Goal: Navigation & Orientation: Find specific page/section

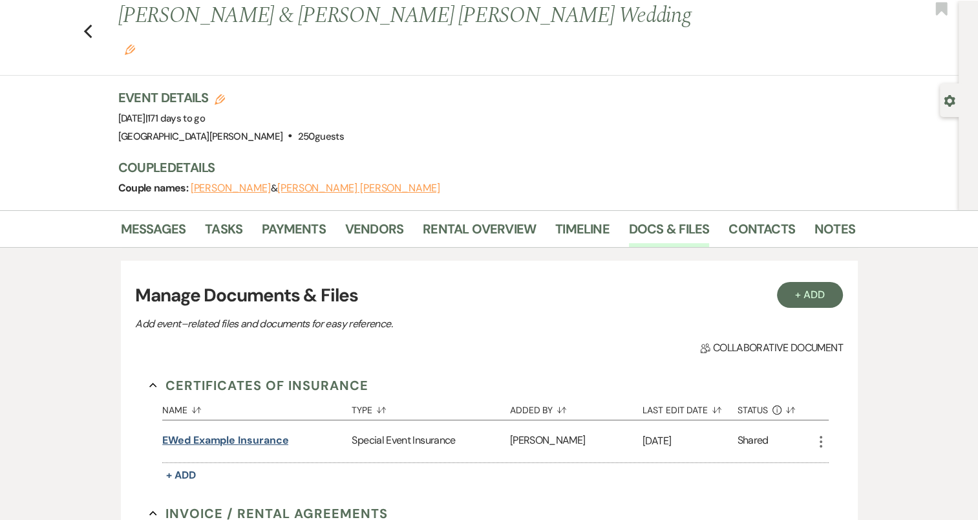
click at [266, 432] on button "eWed Example Insurance" at bounding box center [225, 440] width 126 height 16
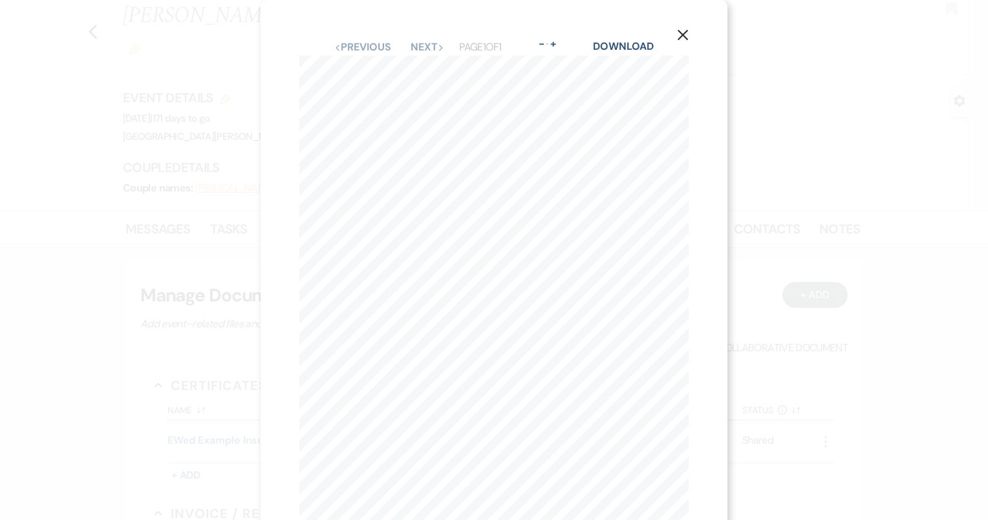
click at [679, 31] on icon "X" at bounding box center [683, 35] width 12 height 12
click at [685, 28] on button "X" at bounding box center [682, 34] width 19 height 23
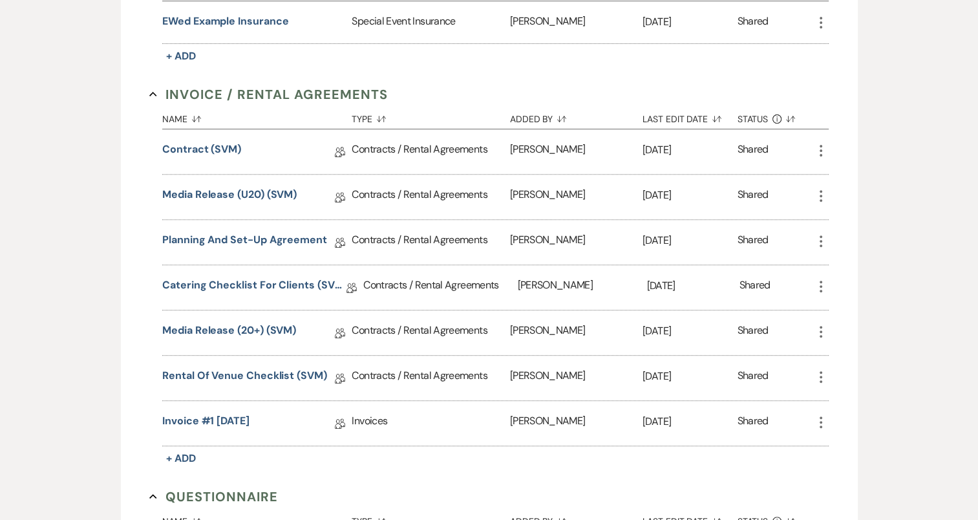
scroll to position [450, 0]
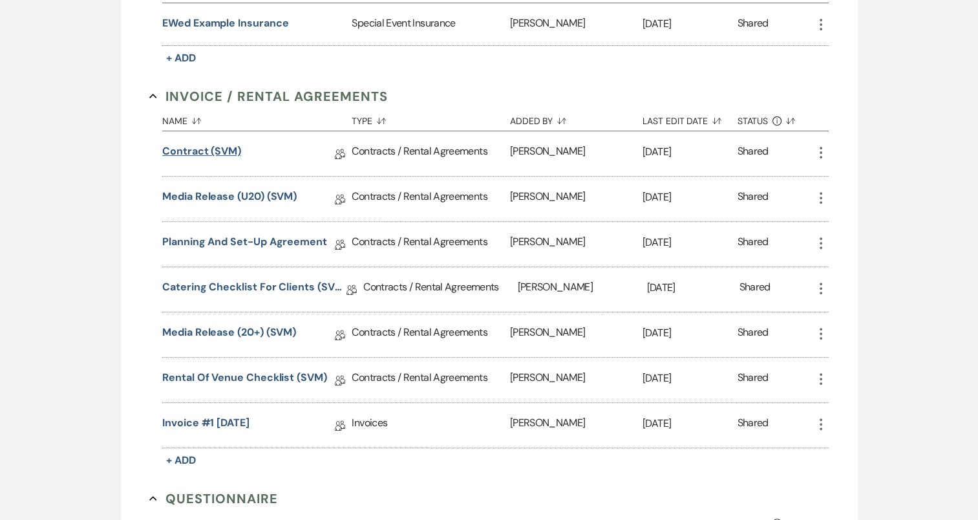
click at [202, 144] on link "Contract (SVM)" at bounding box center [201, 154] width 79 height 20
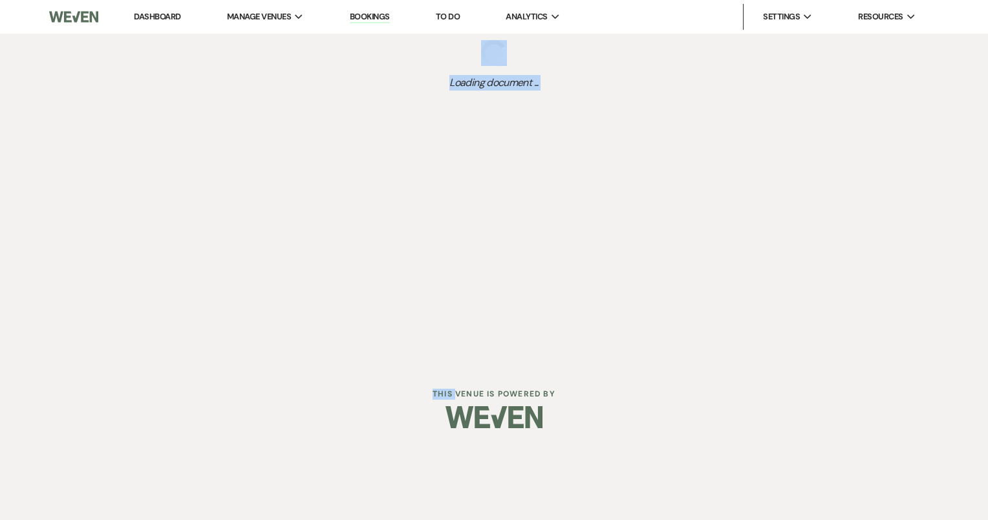
click at [202, 120] on div "Dashboard Manage Venues Expand [GEOGRAPHIC_DATA][PERSON_NAME] Bookings To Do An…" at bounding box center [494, 182] width 988 height 364
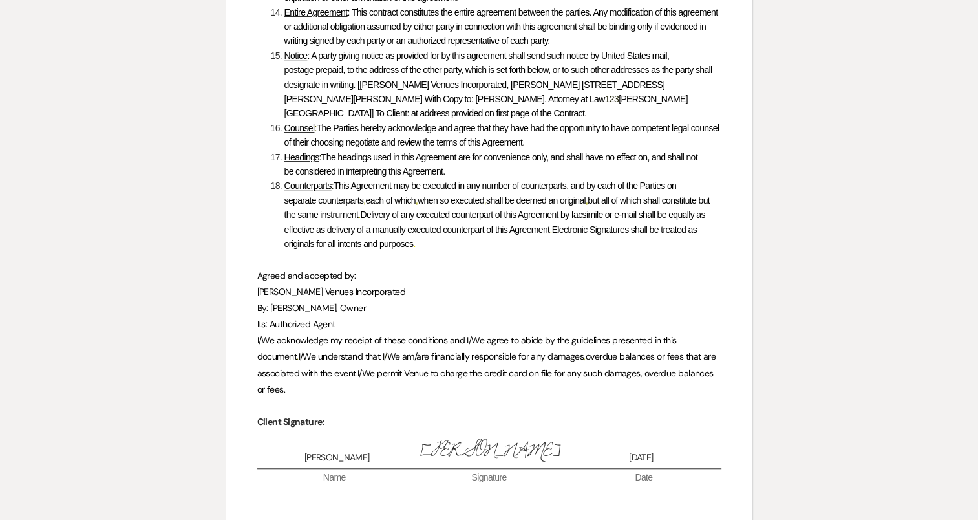
scroll to position [5785, 0]
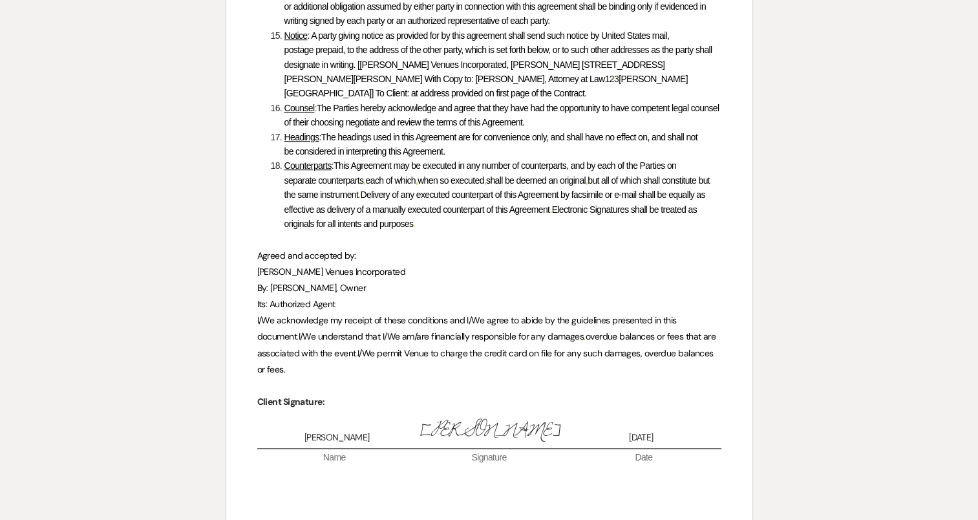
scroll to position [450, 0]
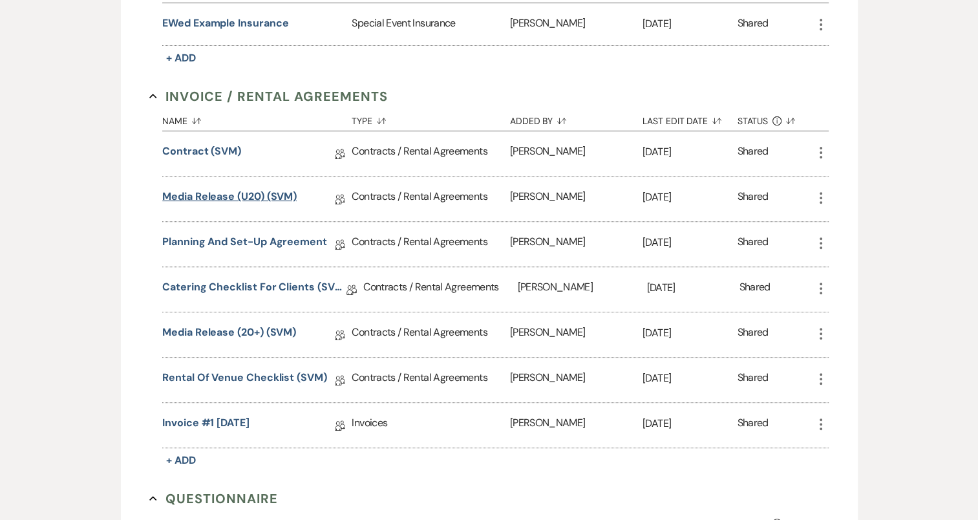
click at [191, 189] on link "Media Release (U20) (SVM)" at bounding box center [229, 199] width 134 height 20
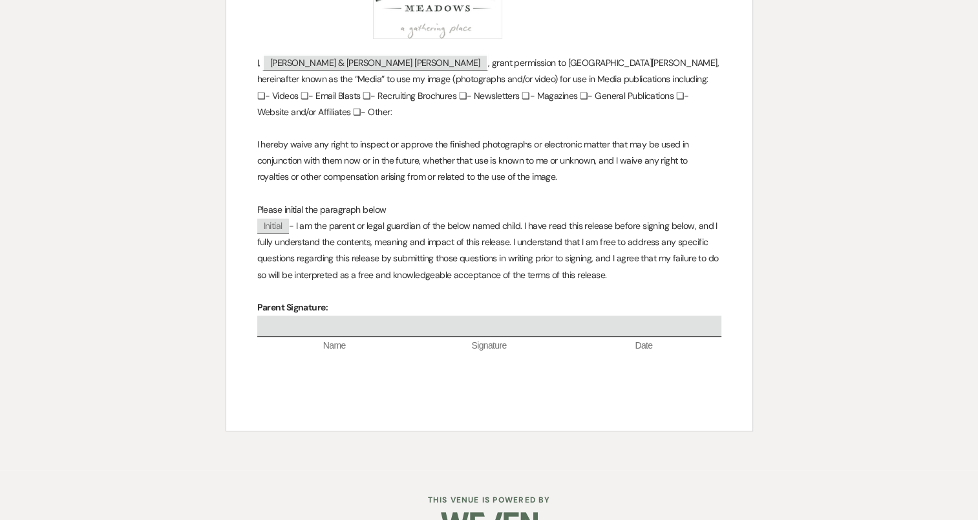
scroll to position [323, 0]
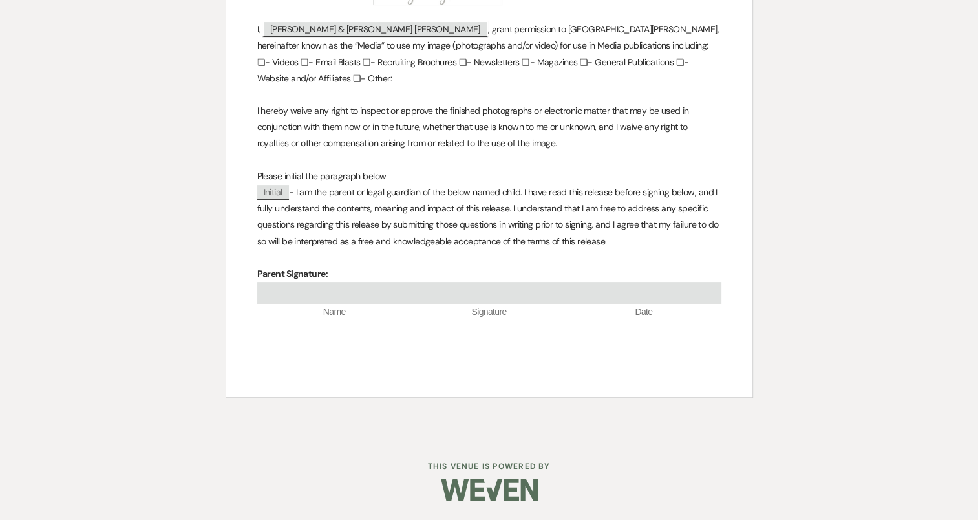
scroll to position [450, 0]
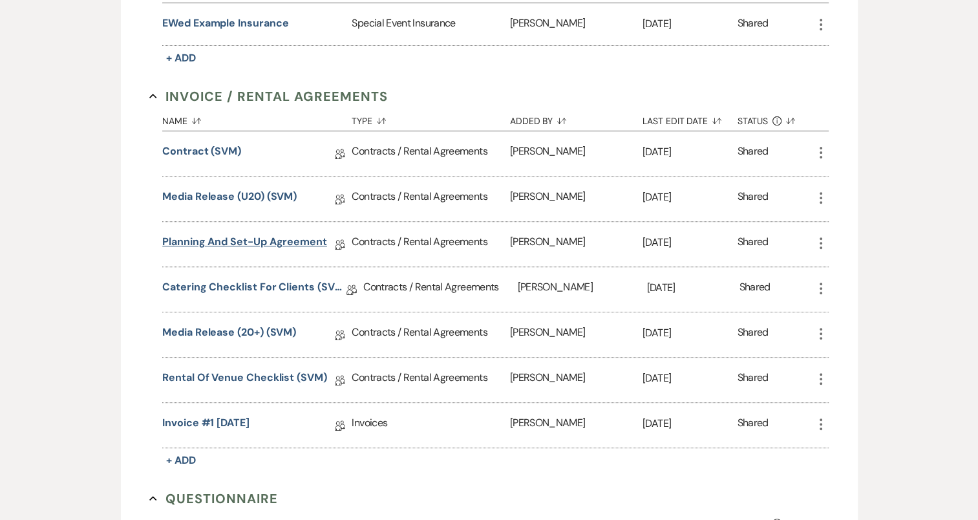
click at [202, 234] on link "Planning and Set-Up Agreement" at bounding box center [244, 244] width 165 height 20
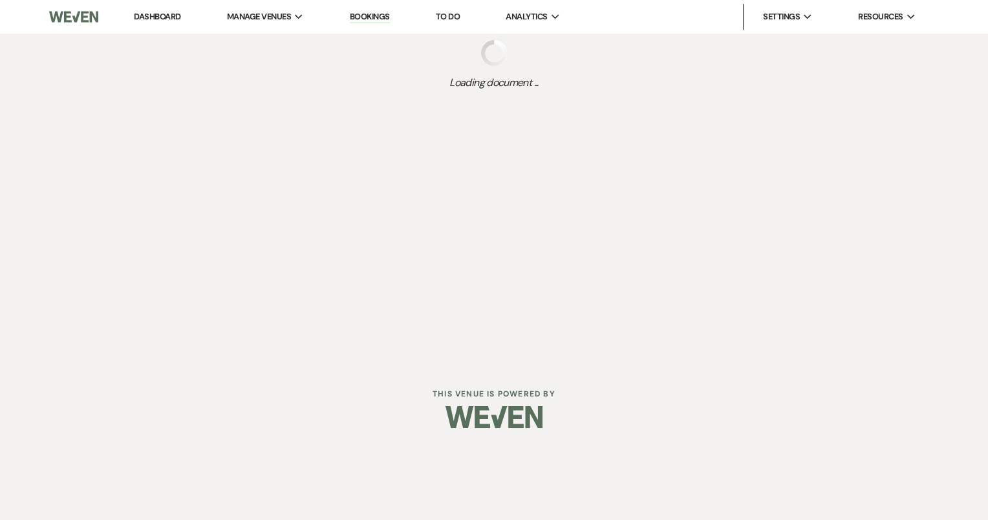
click at [202, 206] on div "Dashboard Manage Venues Expand [GEOGRAPHIC_DATA][PERSON_NAME] Bookings To Do An…" at bounding box center [494, 182] width 988 height 364
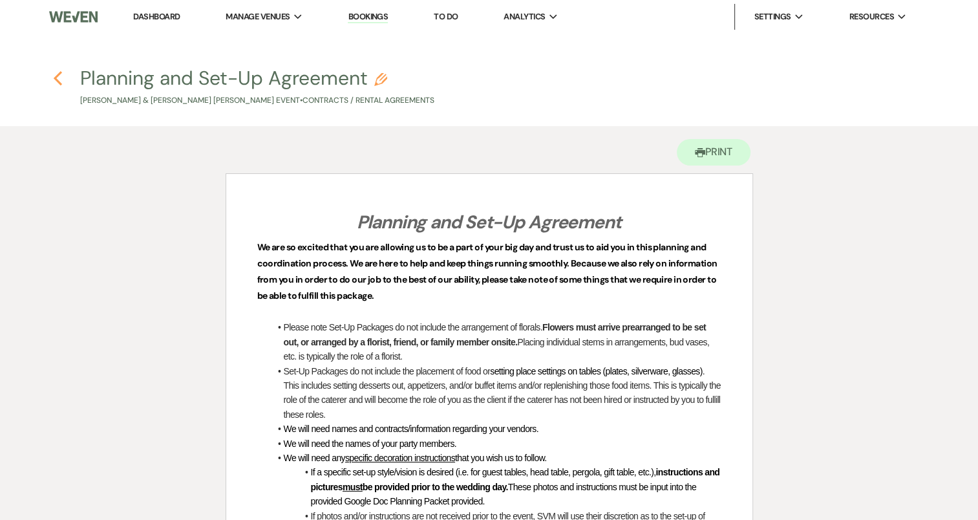
click at [53, 83] on icon "Previous" at bounding box center [58, 78] width 10 height 16
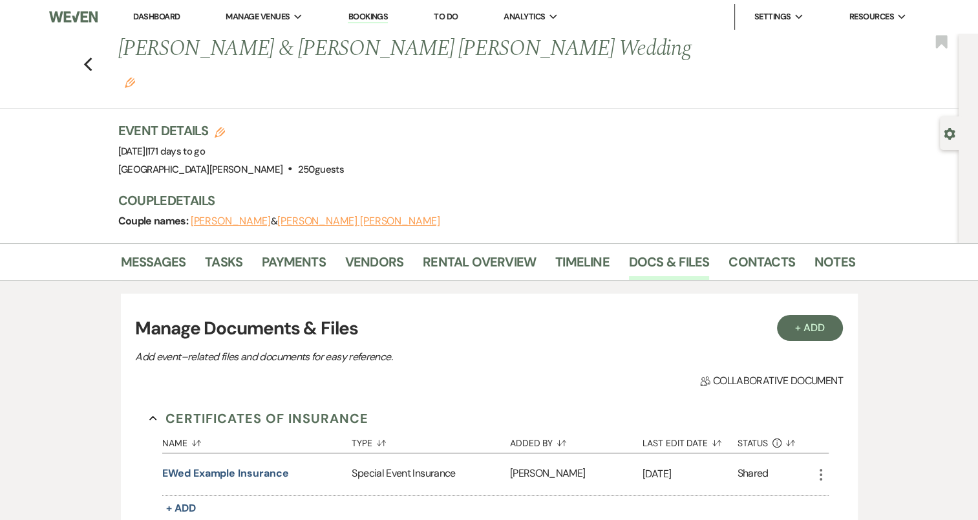
scroll to position [450, 0]
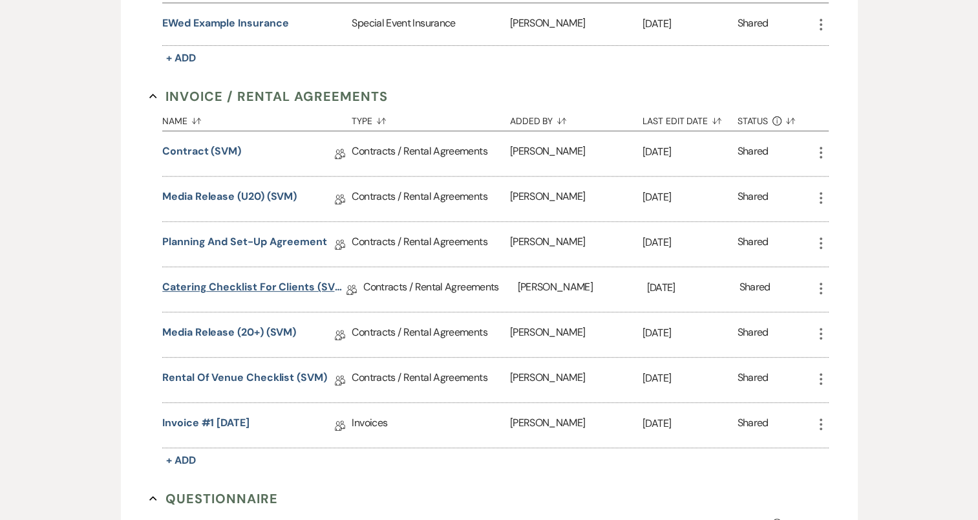
click at [193, 279] on link "Catering Checklist for Clients (SVM)" at bounding box center [254, 289] width 184 height 20
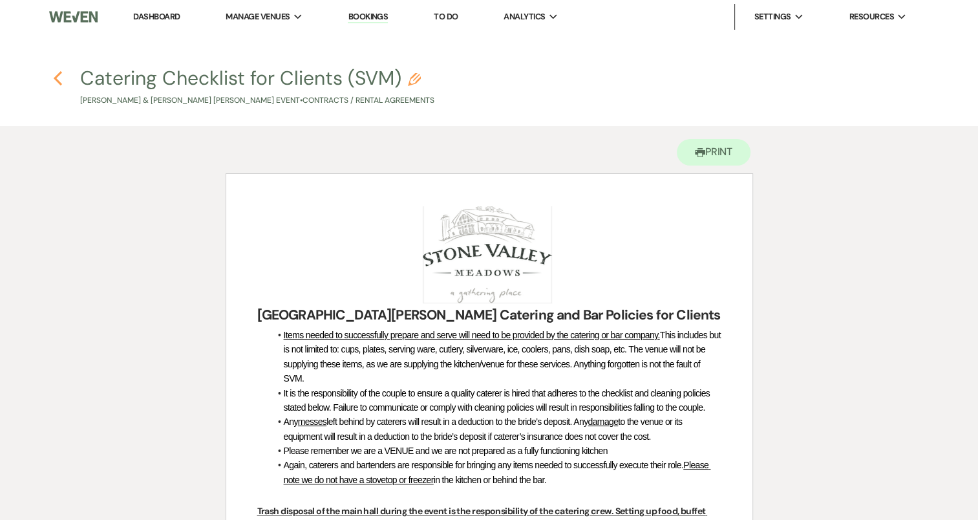
click at [58, 77] on icon "Previous" at bounding box center [58, 78] width 10 height 16
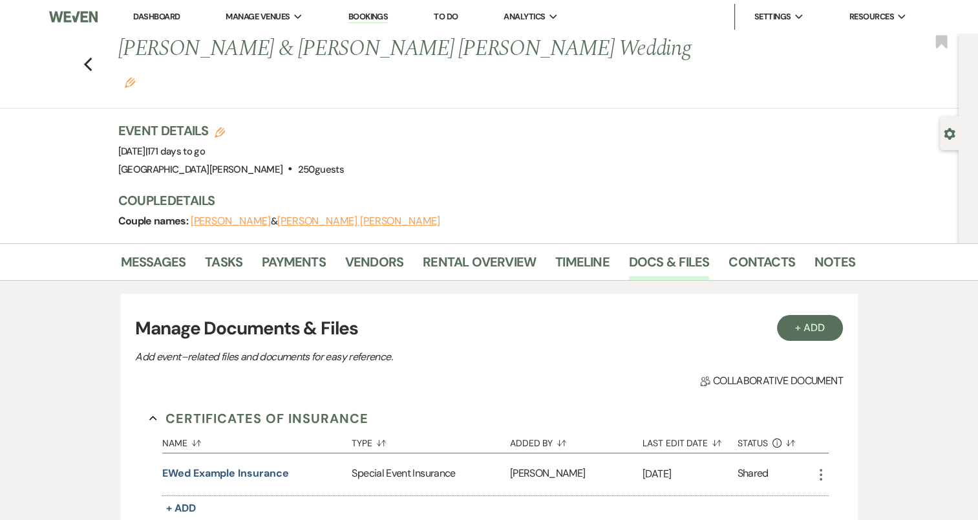
scroll to position [450, 0]
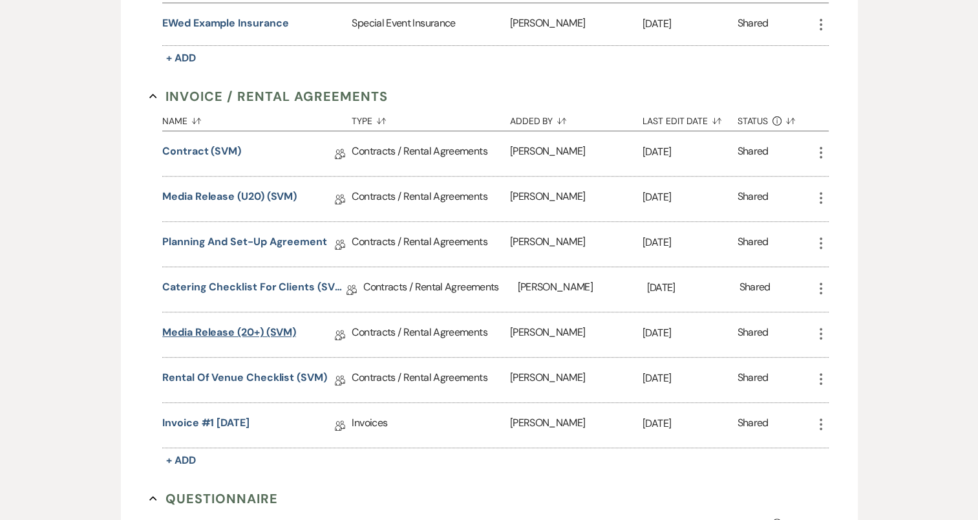
click at [193, 325] on link "Media Release (20+) (SVM)" at bounding box center [229, 335] width 134 height 20
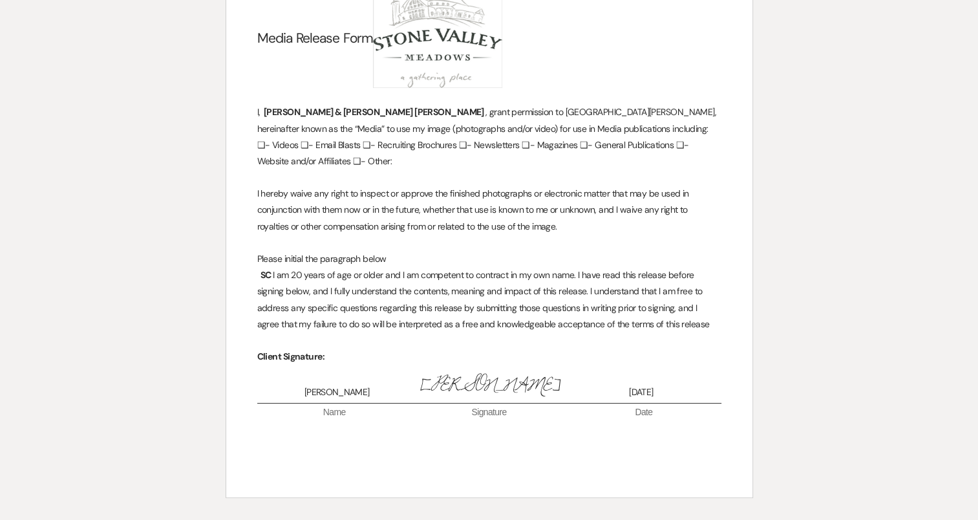
scroll to position [217, 0]
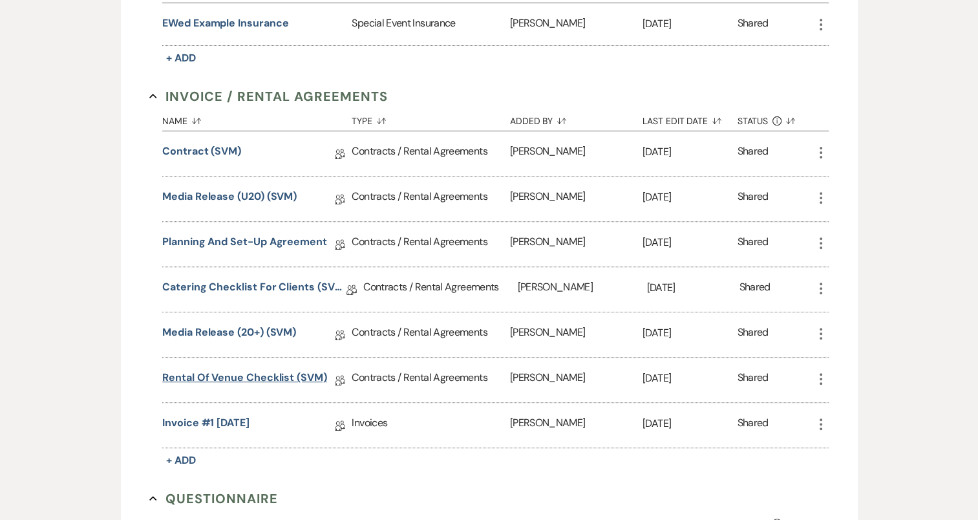
click at [192, 370] on link "Rental of Venue Checklist (SVM)" at bounding box center [244, 380] width 165 height 20
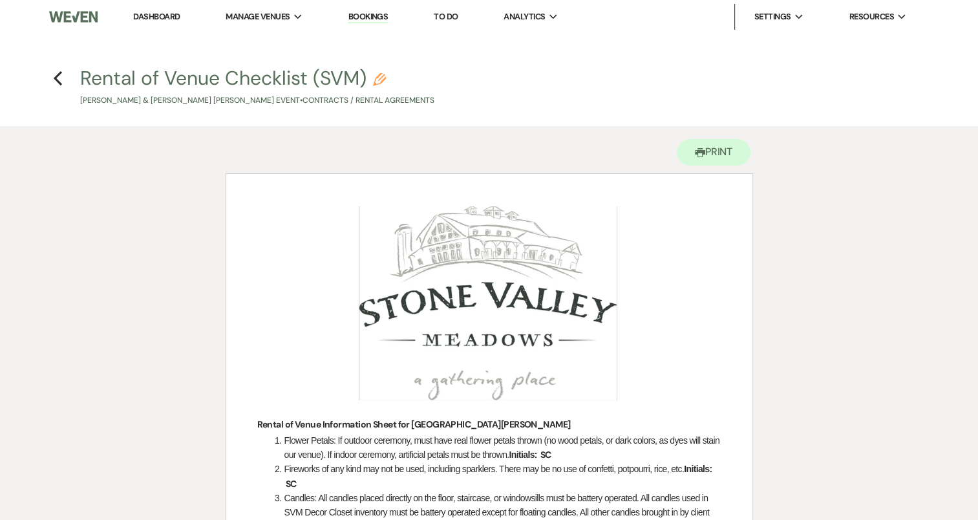
click at [52, 76] on h4 "Previous Rental of Venue Checklist (SVM) Pencil [PERSON_NAME] & [PERSON_NAME] […" at bounding box center [489, 86] width 931 height 42
click at [58, 80] on use "button" at bounding box center [58, 78] width 8 height 14
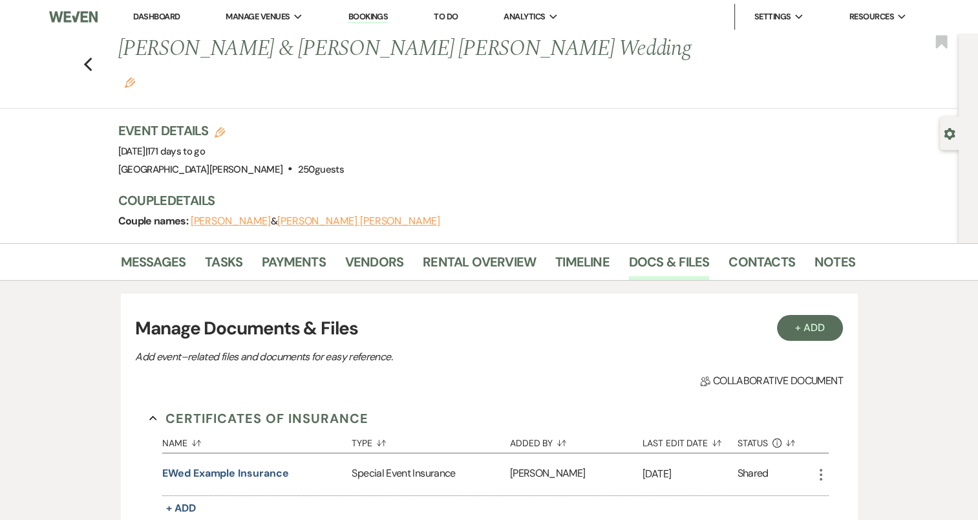
scroll to position [450, 0]
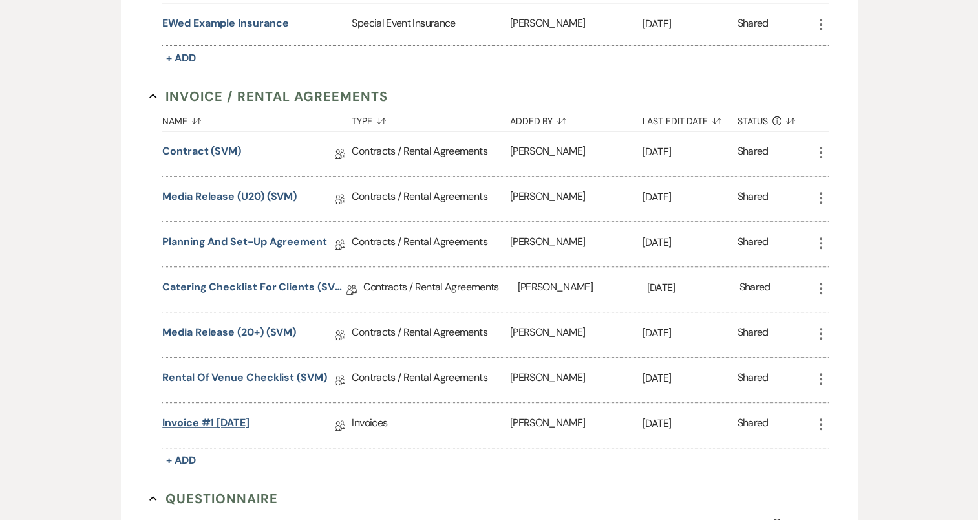
click at [193, 415] on link "Invoice #1 [DATE]" at bounding box center [205, 425] width 87 height 20
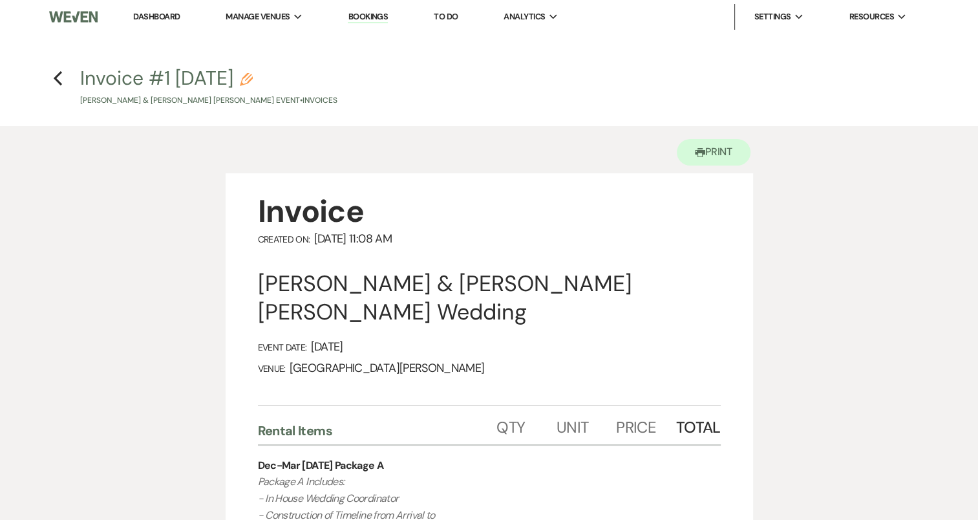
click at [62, 81] on icon "Previous" at bounding box center [58, 78] width 10 height 16
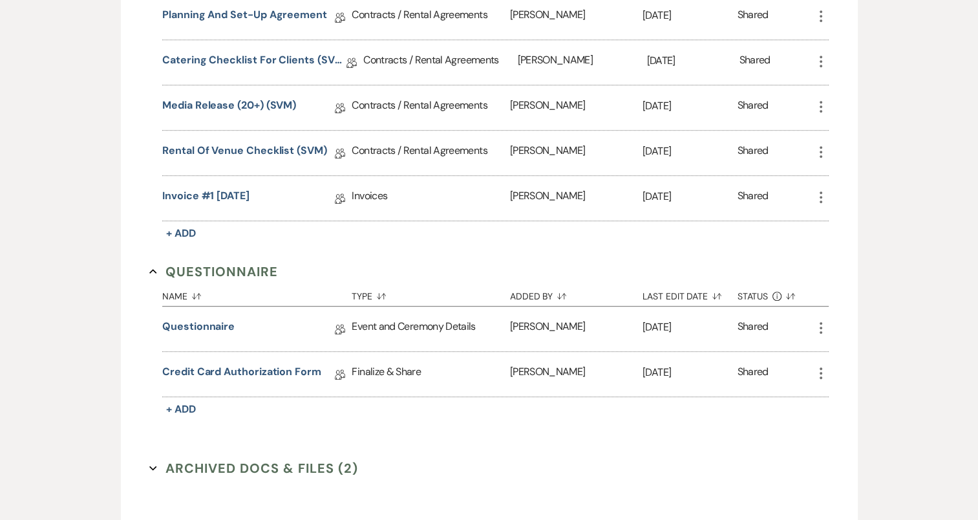
scroll to position [742, 0]
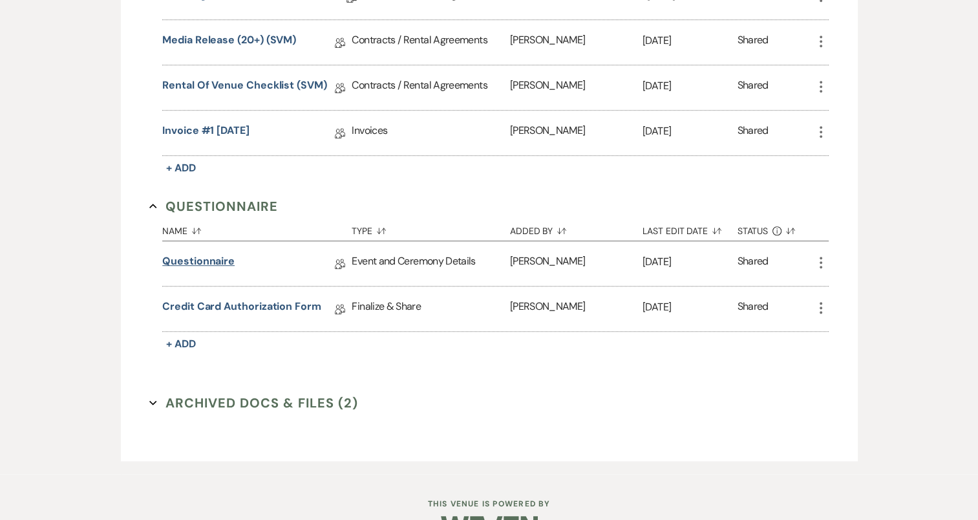
click at [206, 253] on link "Questionnaire" at bounding box center [198, 263] width 72 height 20
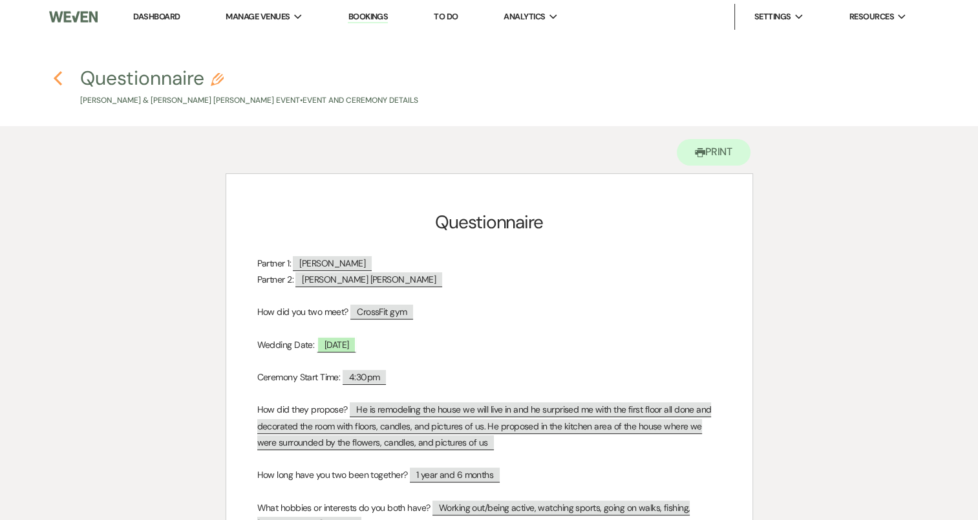
click at [56, 80] on use "button" at bounding box center [58, 78] width 8 height 14
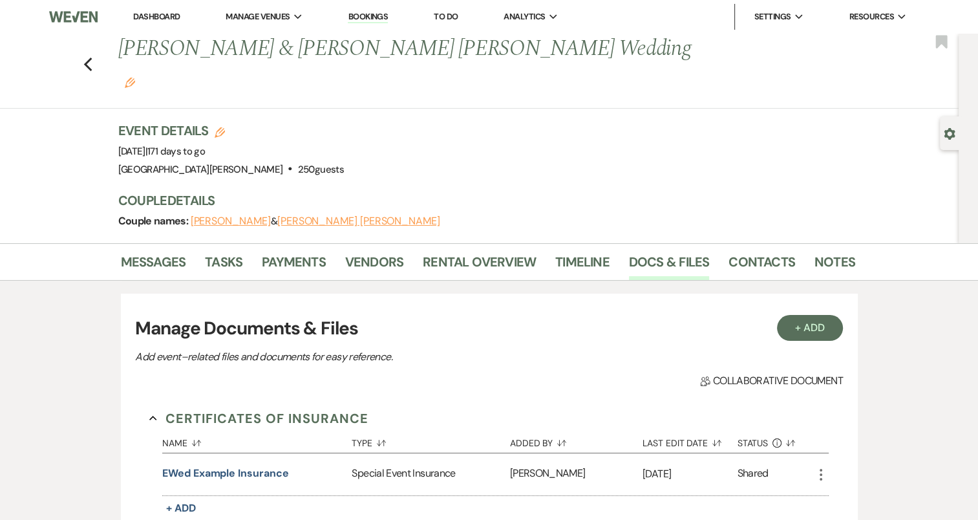
scroll to position [742, 0]
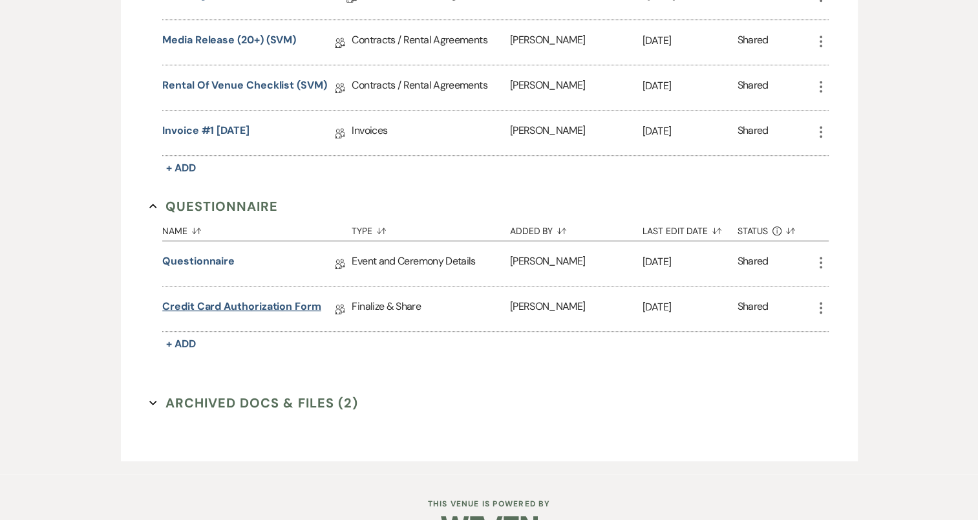
click at [266, 299] on link "Credit Card Authorization Form" at bounding box center [241, 309] width 159 height 20
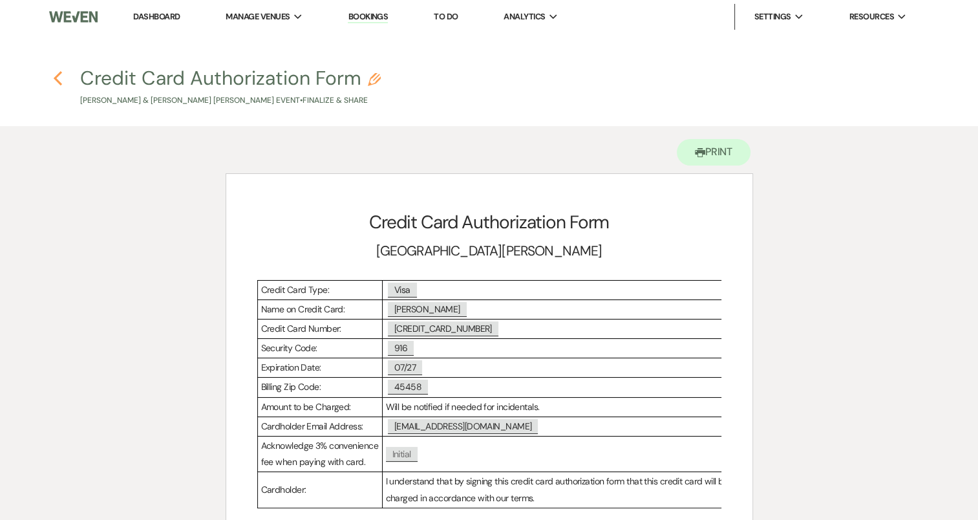
click at [61, 76] on icon "Previous" at bounding box center [58, 78] width 10 height 16
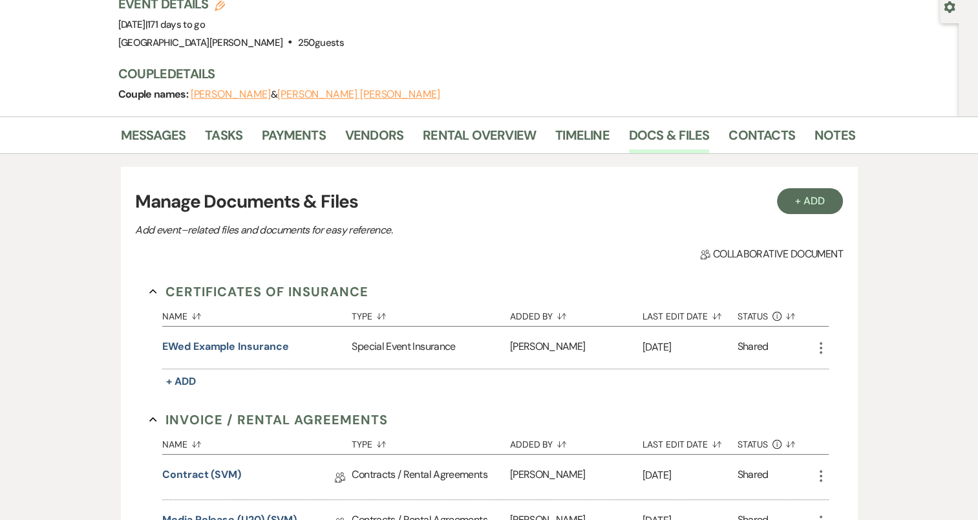
scroll to position [27, 0]
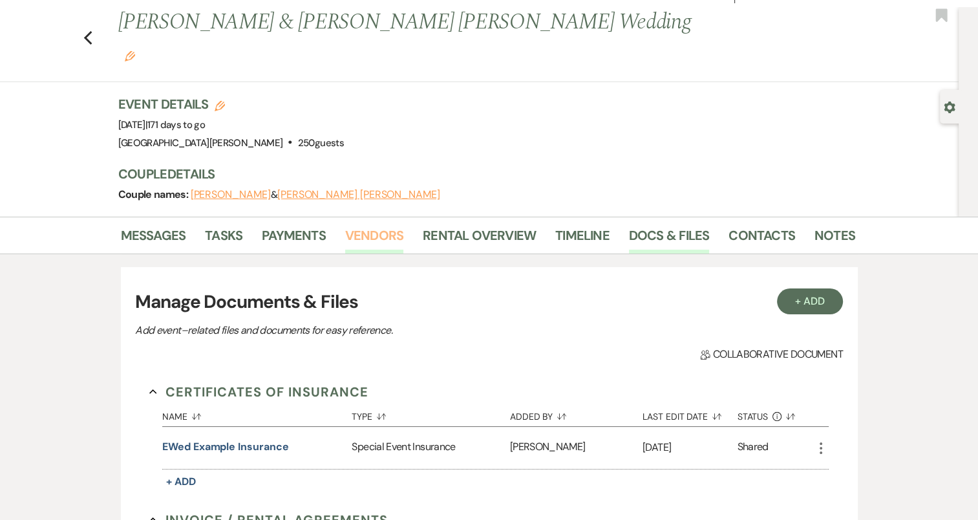
click at [378, 225] on link "Vendors" at bounding box center [374, 239] width 58 height 28
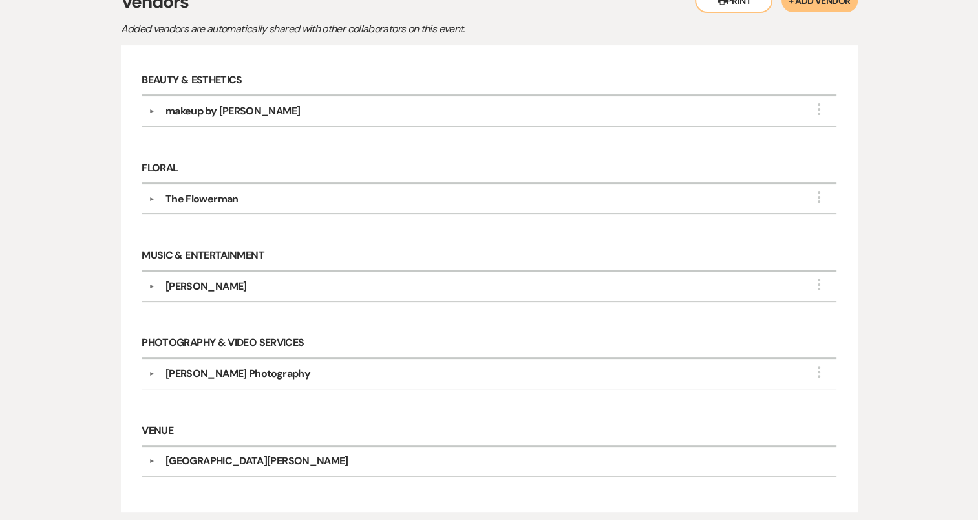
scroll to position [317, 0]
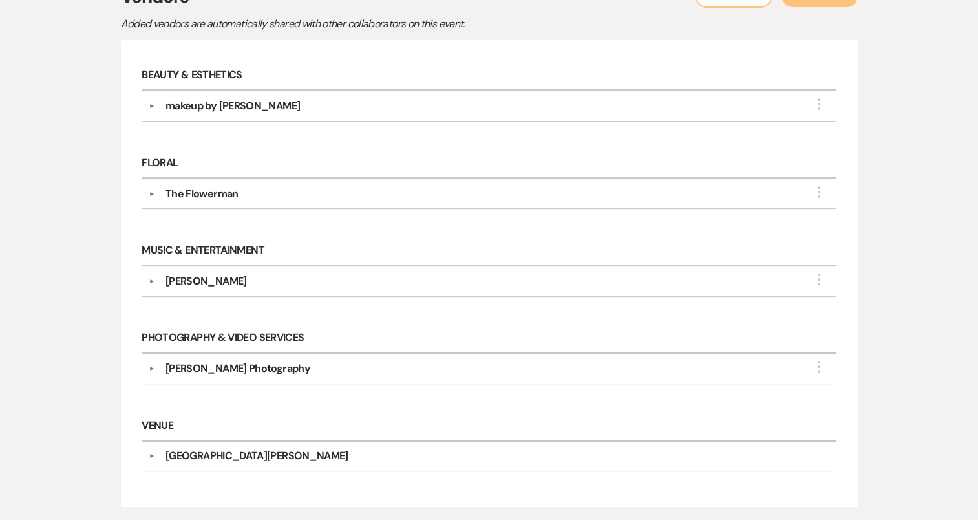
click at [150, 278] on button "▼" at bounding box center [152, 281] width 16 height 6
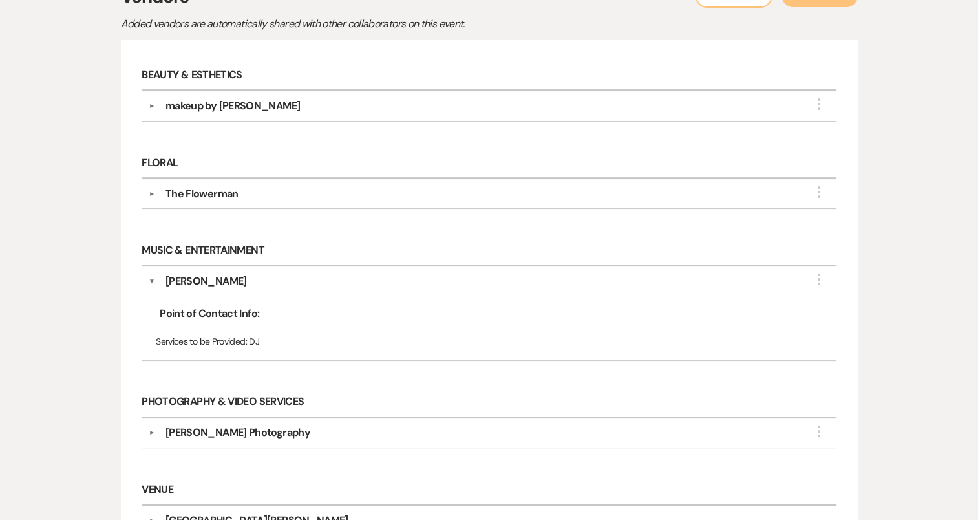
click at [150, 429] on button "▼" at bounding box center [152, 432] width 16 height 6
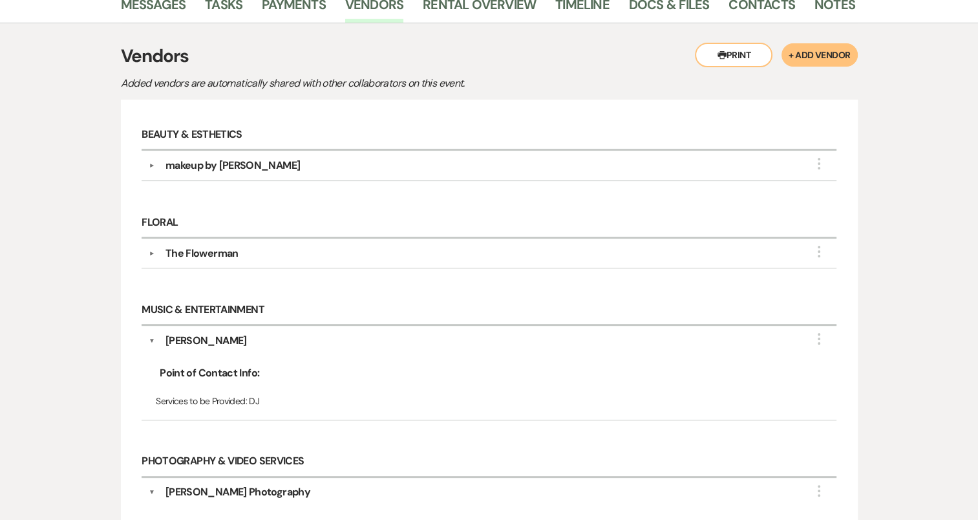
scroll to position [248, 0]
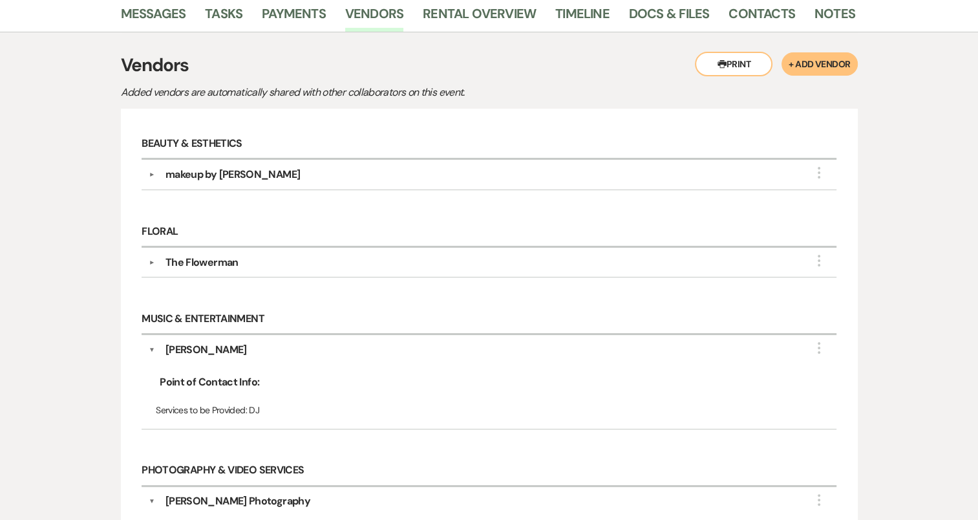
click at [153, 259] on button "▼" at bounding box center [152, 262] width 16 height 6
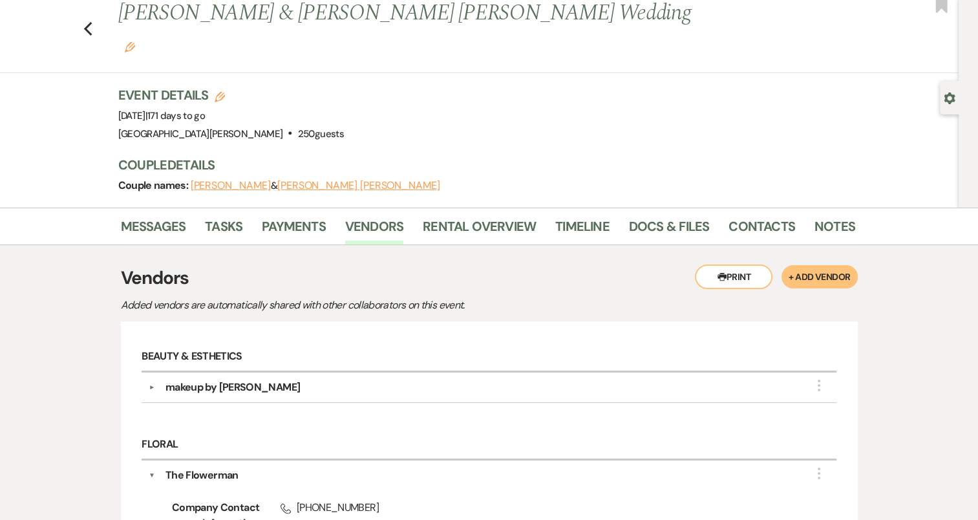
scroll to position [0, 0]
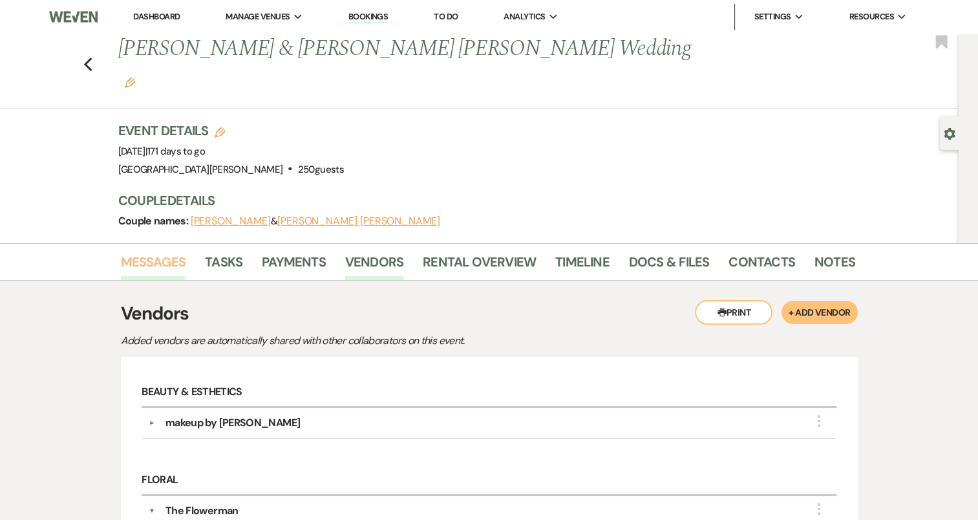
click at [166, 251] on link "Messages" at bounding box center [153, 265] width 65 height 28
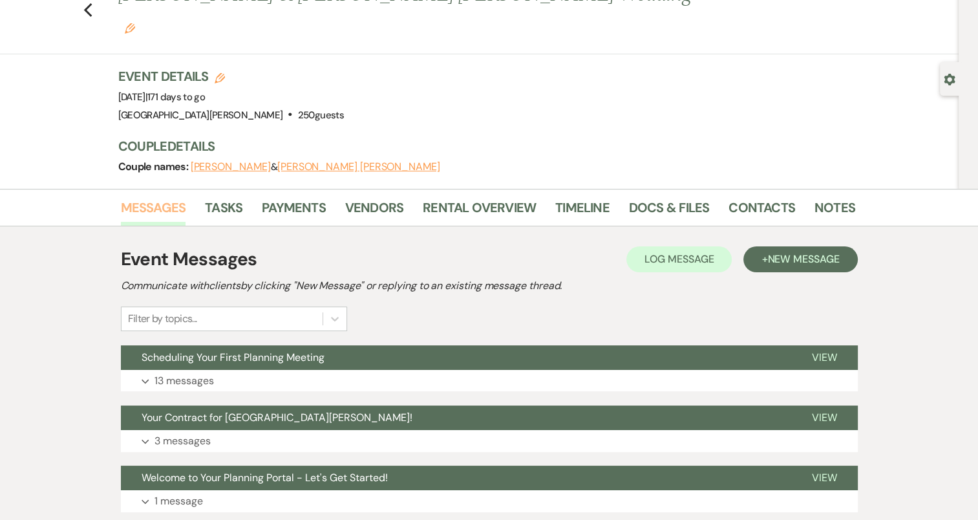
scroll to position [118, 0]
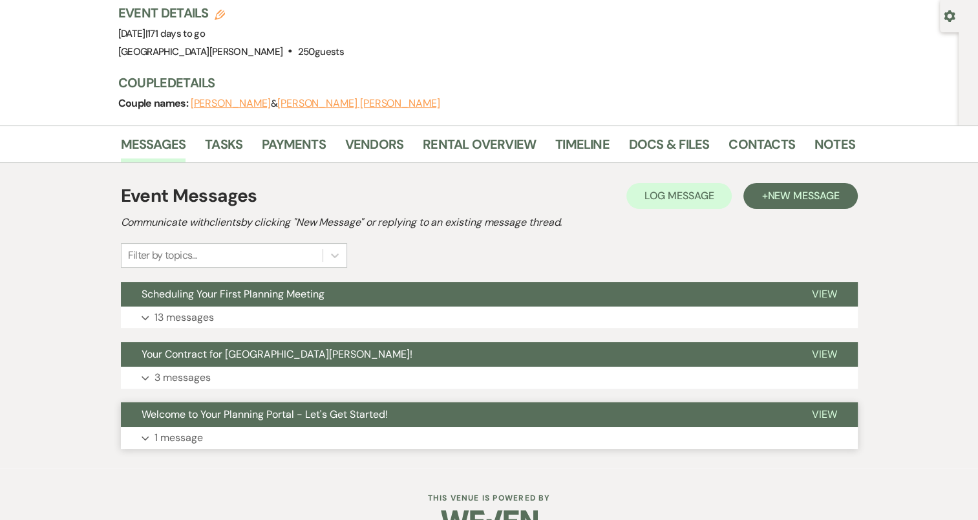
click at [142, 436] on icon "Expand" at bounding box center [146, 438] width 8 height 5
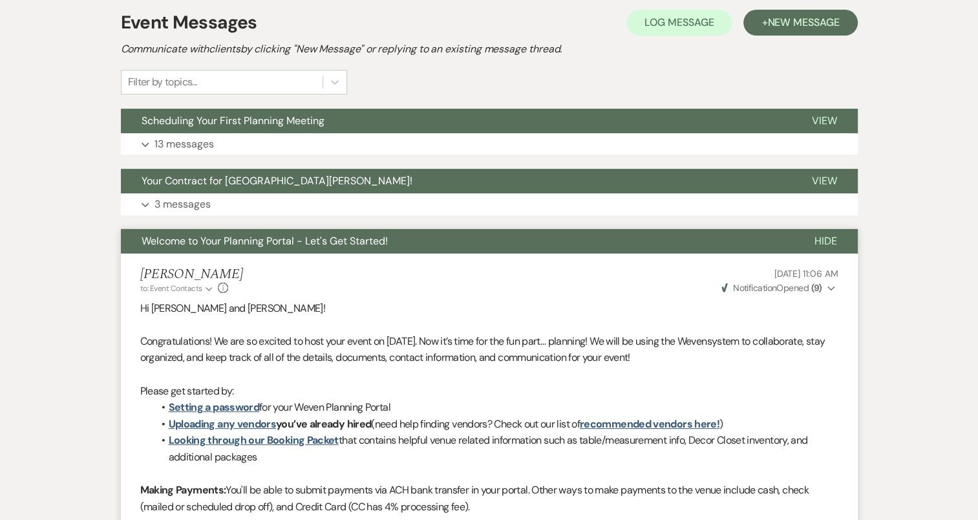
scroll to position [283, 0]
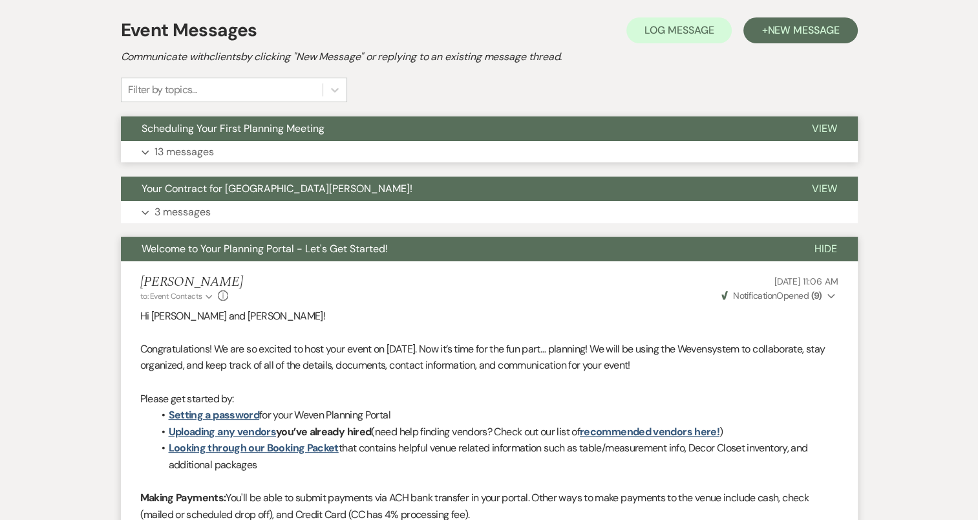
click at [250, 122] on span "Scheduling Your First Planning Meeting" at bounding box center [233, 129] width 183 height 14
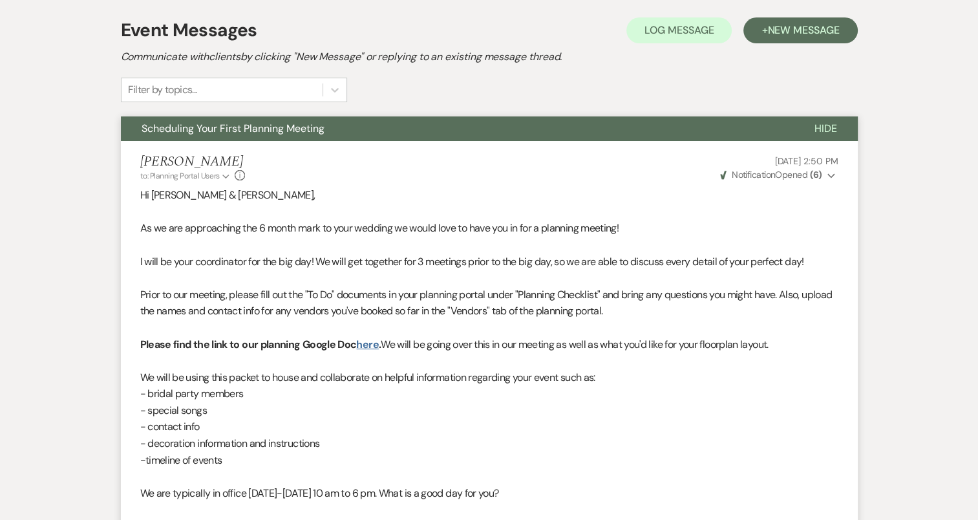
click at [362, 337] on link "here" at bounding box center [367, 344] width 22 height 14
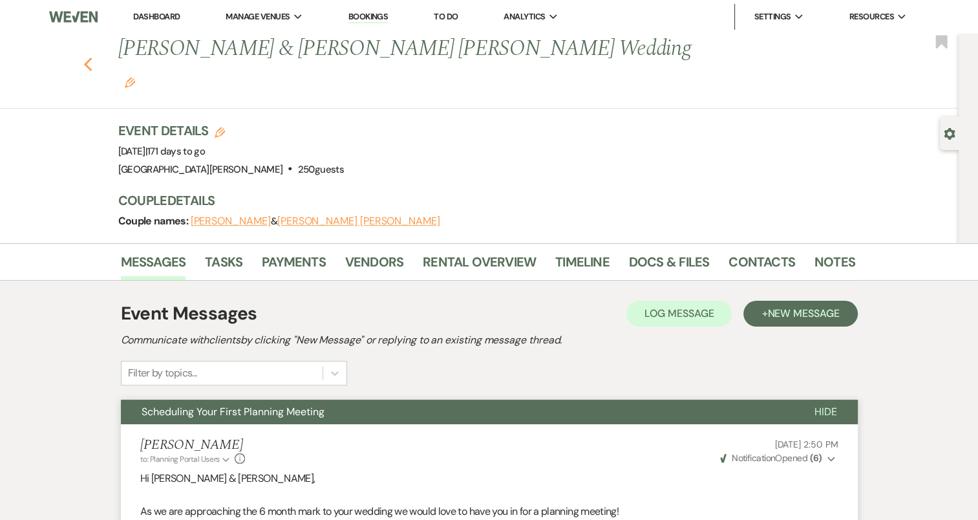
click at [92, 57] on icon "Previous" at bounding box center [88, 65] width 10 height 16
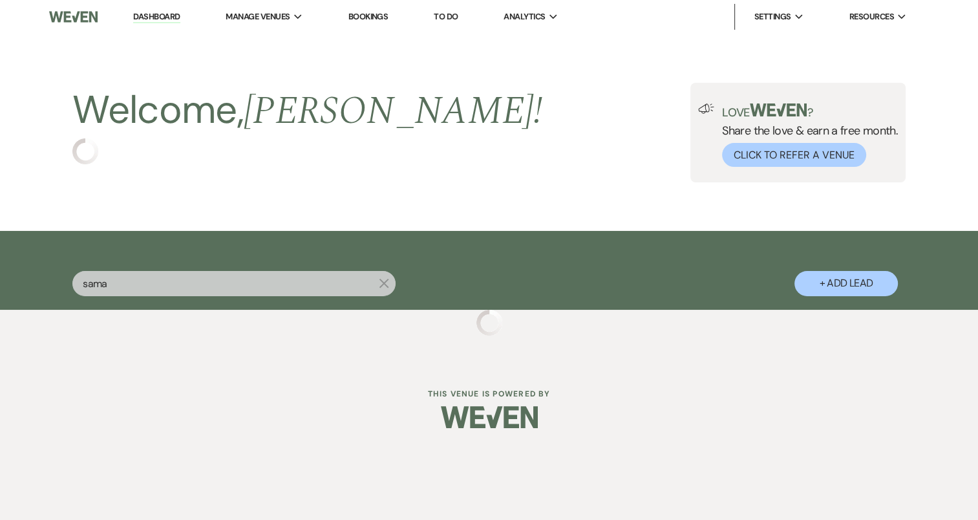
select select "8"
select select "4"
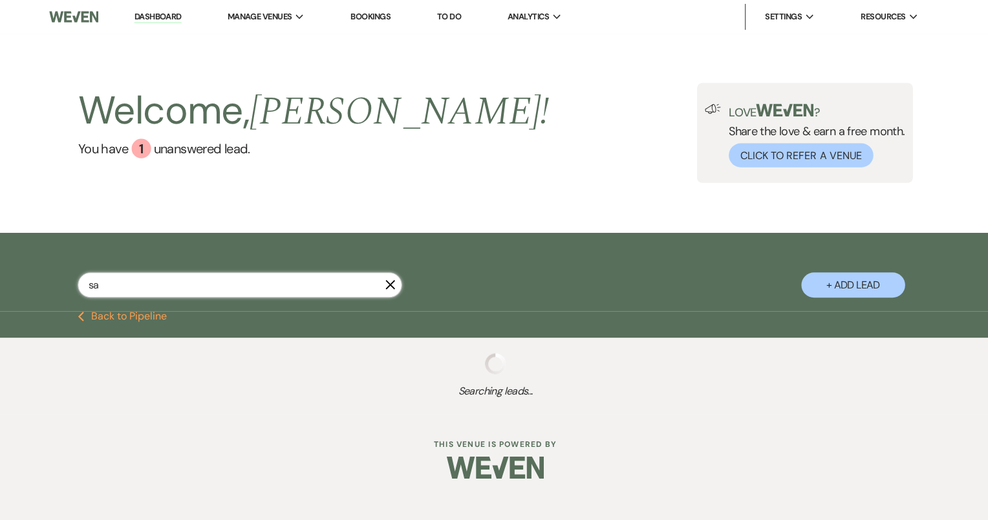
type input "s"
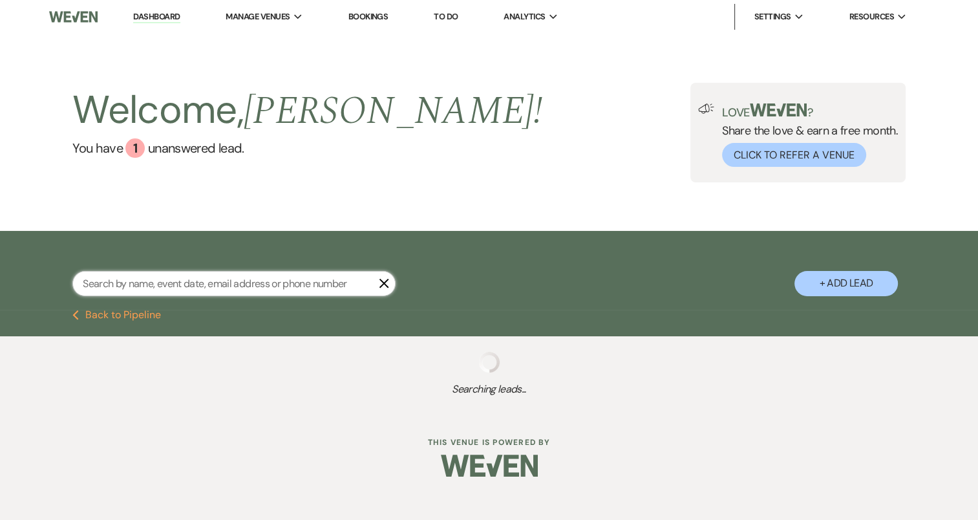
select select "8"
select select "4"
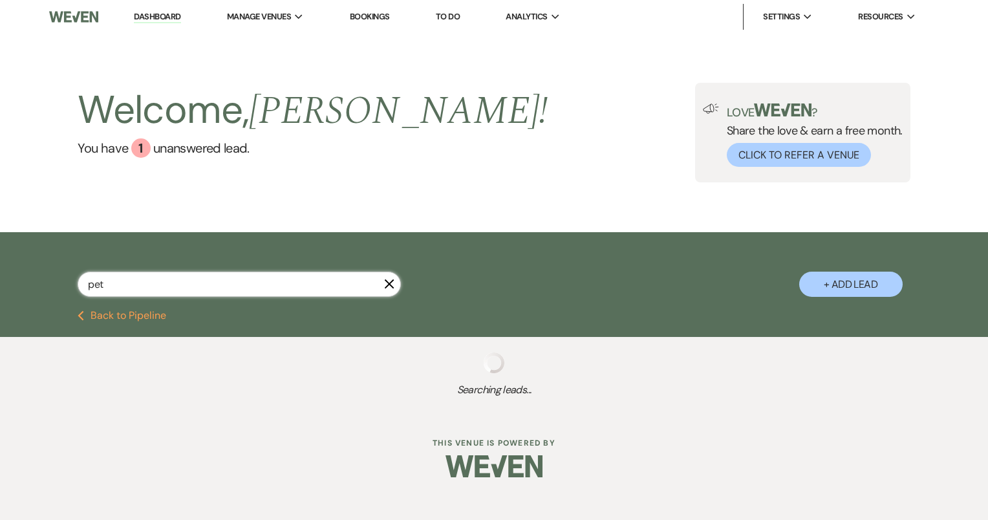
type input "[PERSON_NAME]"
select select "2"
type input "po"
select select "2"
select select "8"
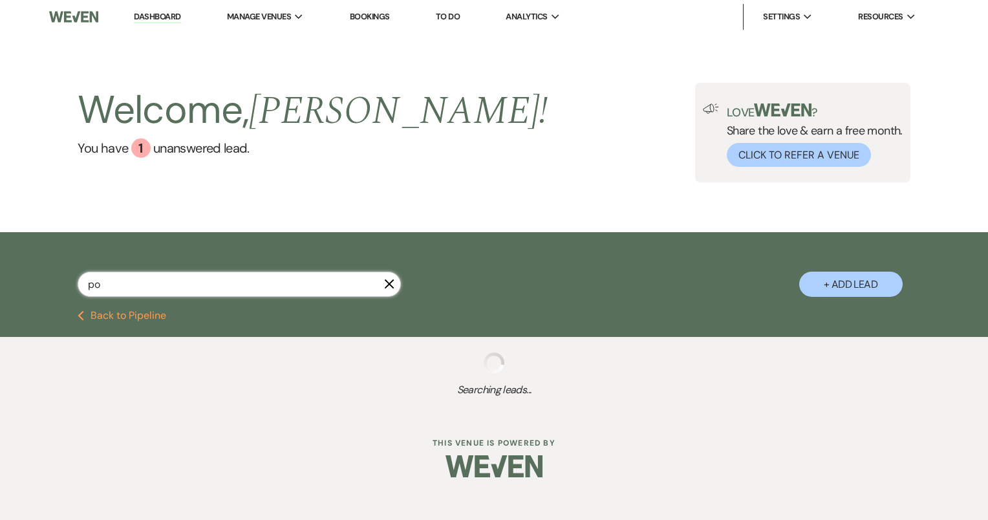
select select "7"
select select "8"
select select "6"
select select "8"
select select "11"
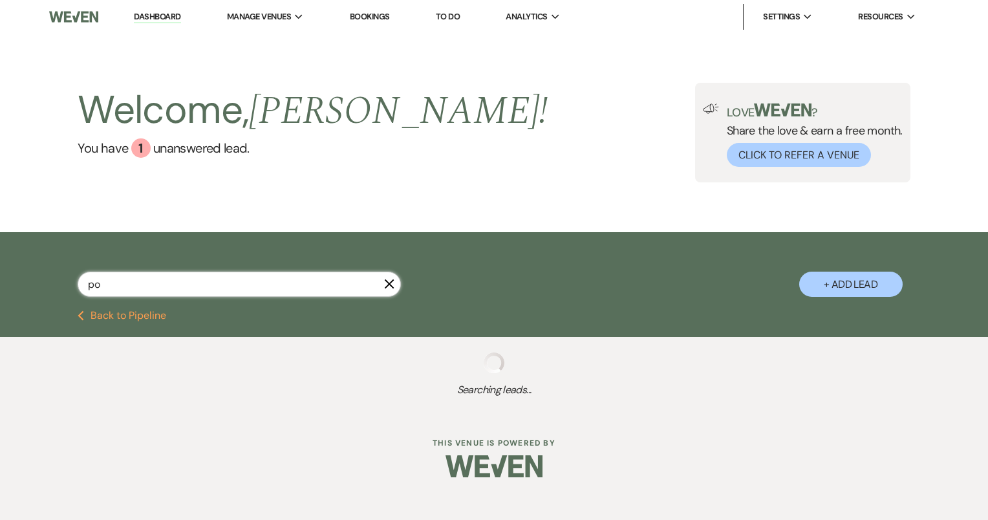
select select "8"
select select "5"
select select "8"
select select "5"
select select "8"
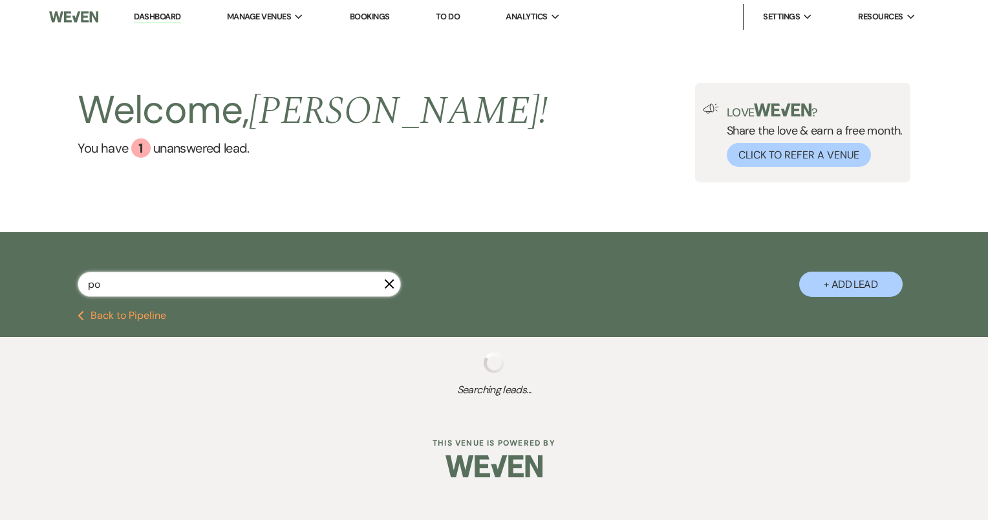
select select "11"
select select "8"
select select "11"
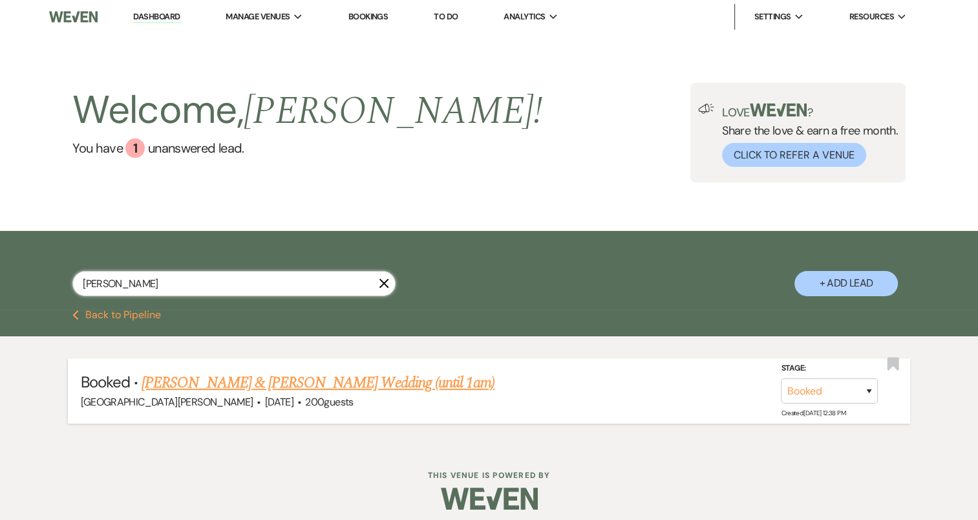
type input "[PERSON_NAME]"
click at [286, 388] on link "[PERSON_NAME] & [PERSON_NAME] Wedding (until 1am)" at bounding box center [318, 382] width 353 height 23
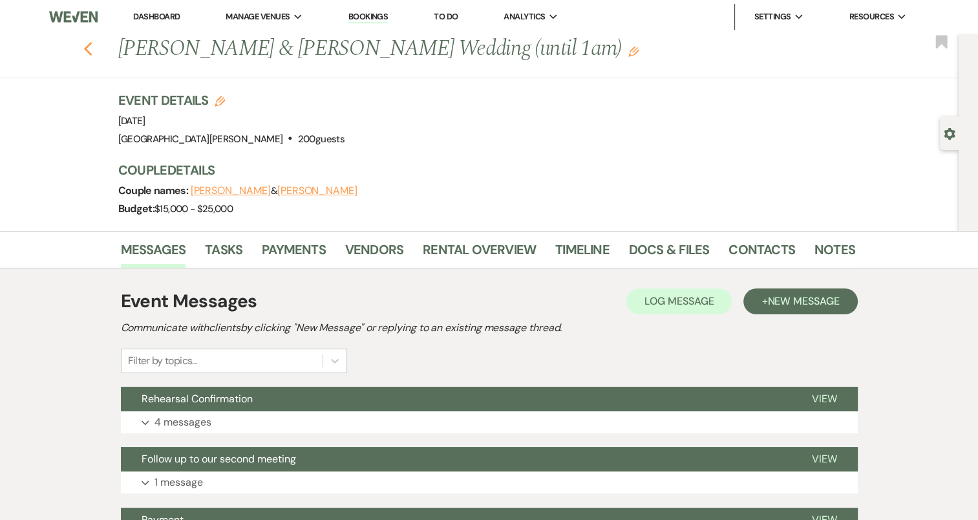
click at [91, 47] on use "button" at bounding box center [87, 49] width 8 height 14
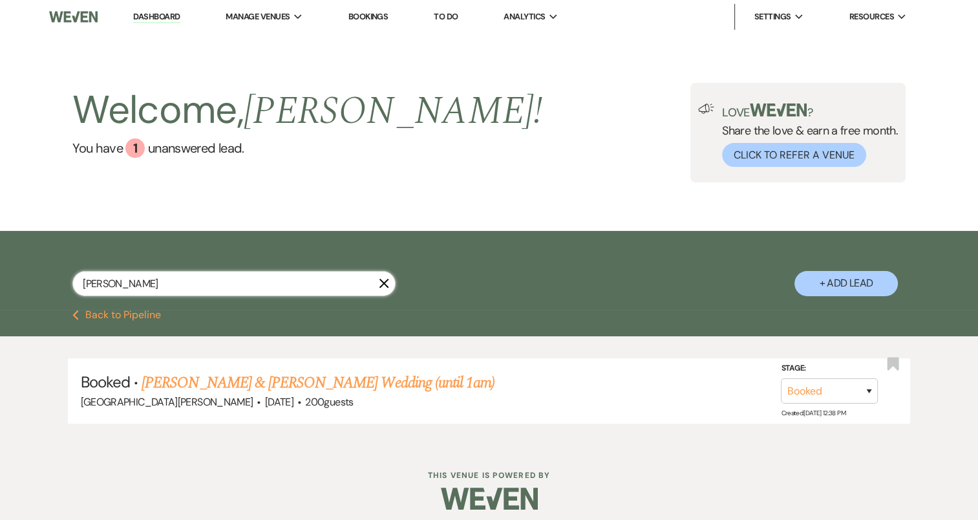
click at [352, 284] on input "[PERSON_NAME]" at bounding box center [233, 283] width 323 height 25
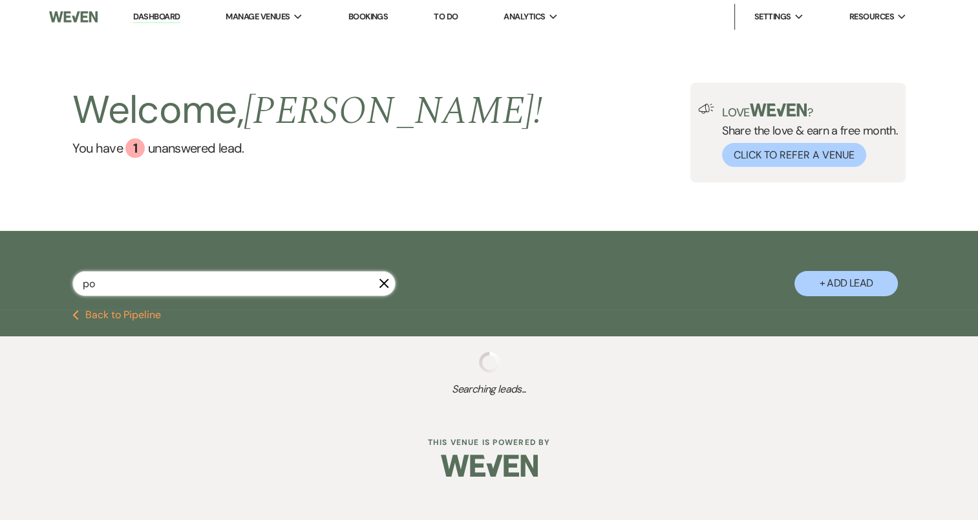
type input "p"
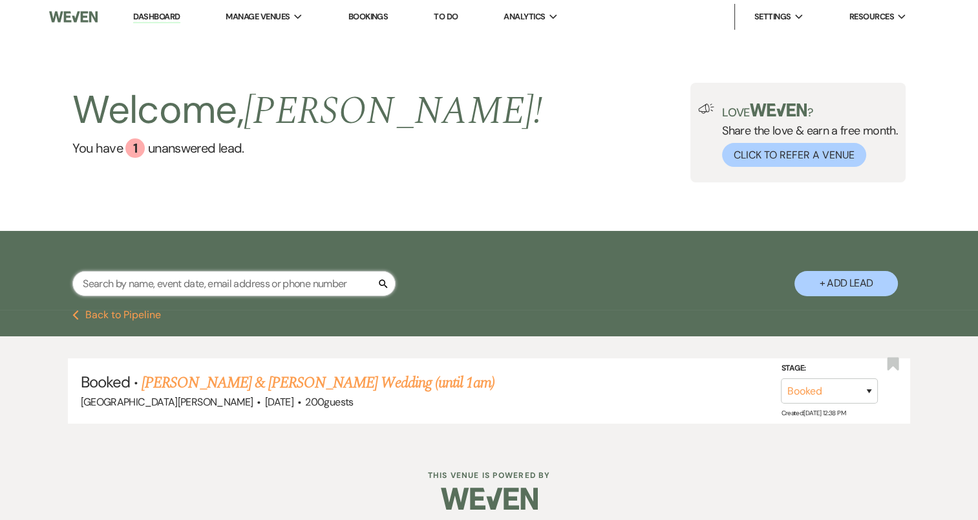
click at [352, 284] on input "text" at bounding box center [233, 283] width 323 height 25
type input "sama"
select select "8"
select select "4"
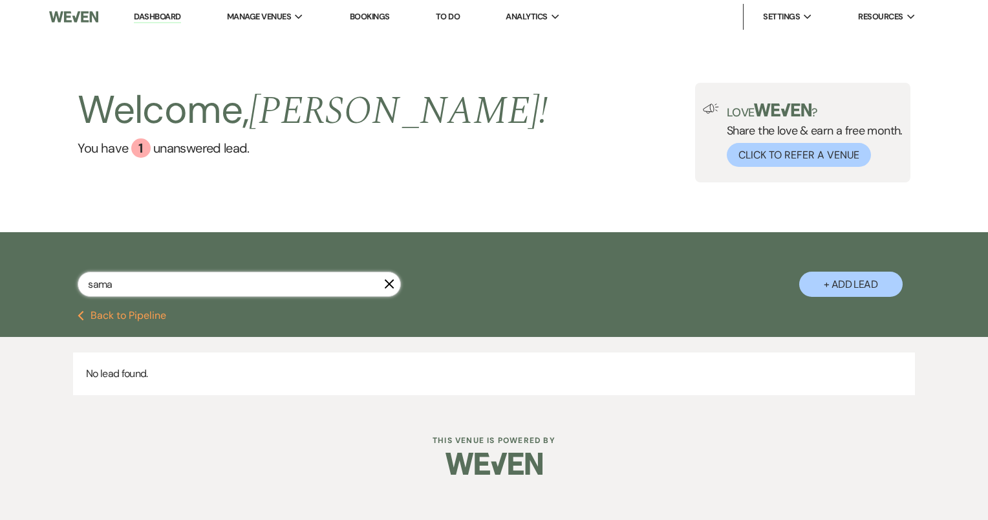
type input "samat"
select select "8"
select select "4"
type input "sama"
select select "8"
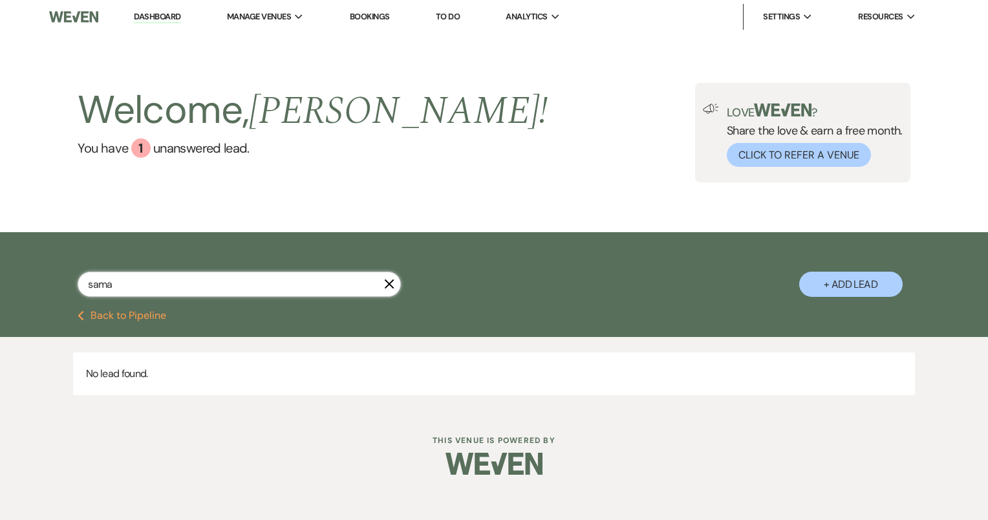
select select "4"
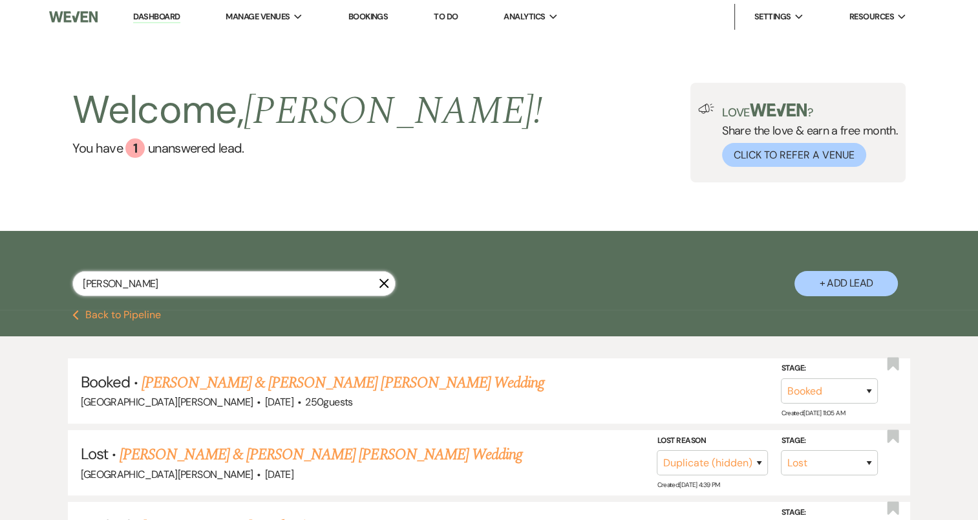
type input "[PERSON_NAME]"
select select "8"
select select "4"
type input "[PERSON_NAME]"
click at [367, 386] on link "[PERSON_NAME] & [PERSON_NAME] [PERSON_NAME] Wedding" at bounding box center [343, 382] width 403 height 23
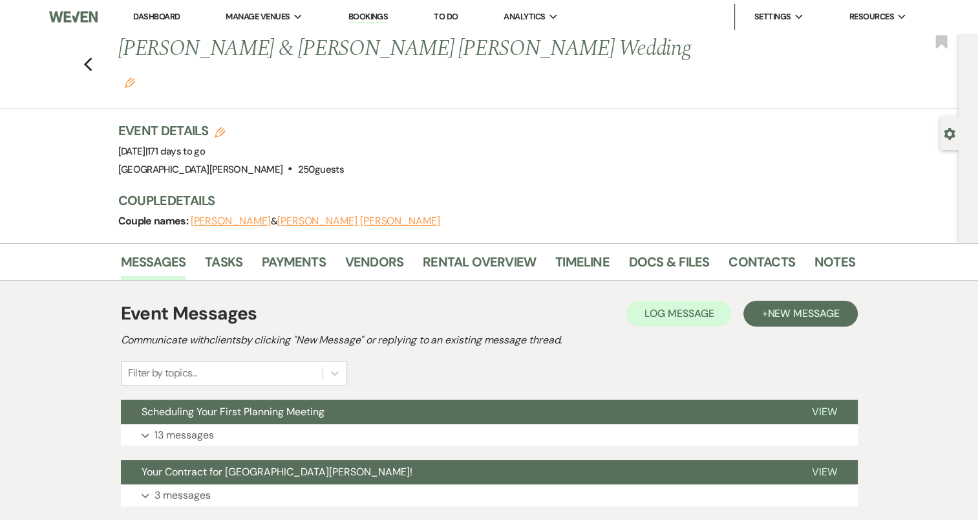
click at [926, 385] on div "Messages Tasks Payments Vendors Rental Overview Timeline Docs & Files Contacts …" at bounding box center [489, 414] width 978 height 343
click at [560, 251] on link "Timeline" at bounding box center [582, 265] width 54 height 28
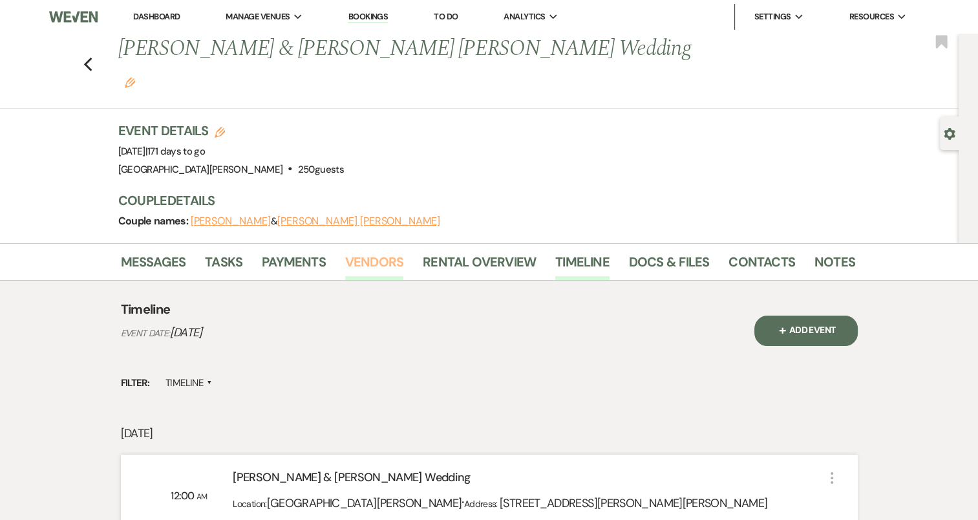
click at [392, 251] on link "Vendors" at bounding box center [374, 265] width 58 height 28
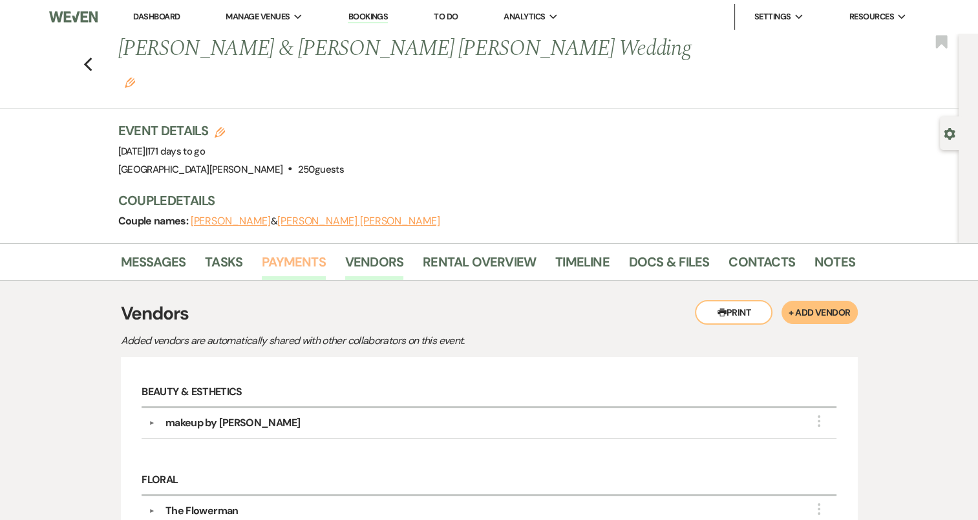
click at [304, 251] on link "Payments" at bounding box center [294, 265] width 64 height 28
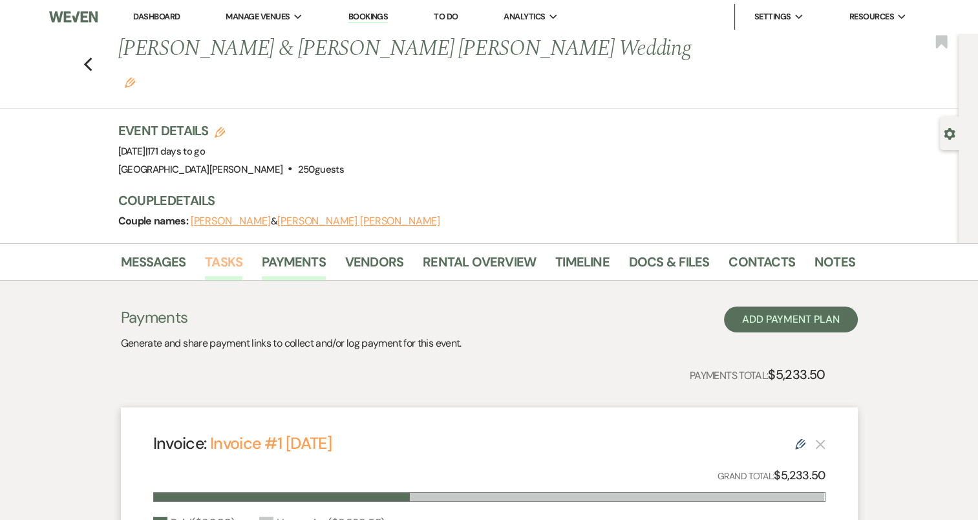
click at [221, 251] on link "Tasks" at bounding box center [223, 265] width 37 height 28
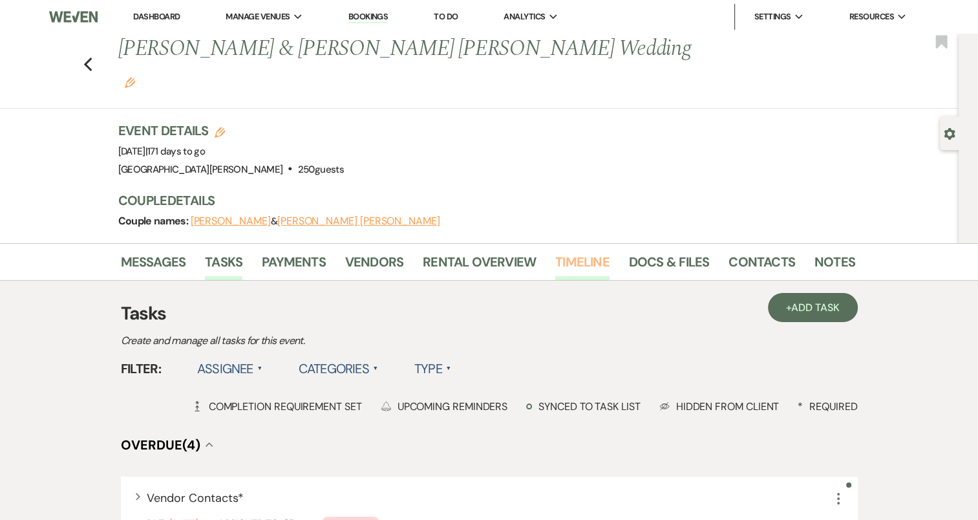
click at [582, 251] on link "Timeline" at bounding box center [582, 265] width 54 height 28
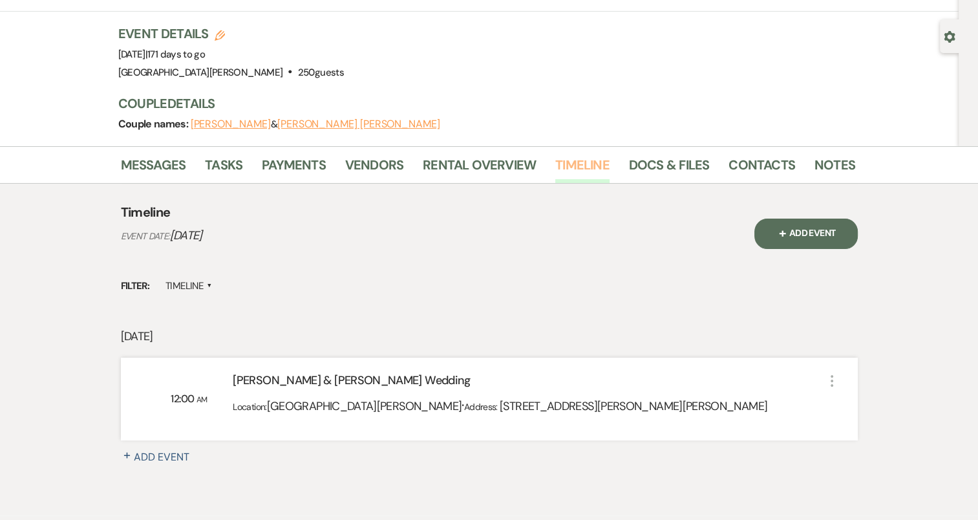
scroll to position [144, 0]
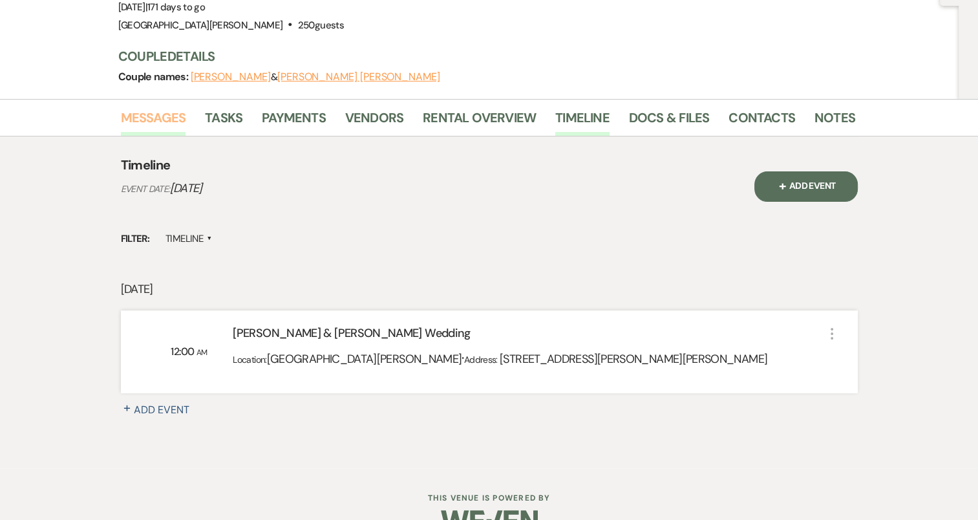
click at [176, 107] on link "Messages" at bounding box center [153, 121] width 65 height 28
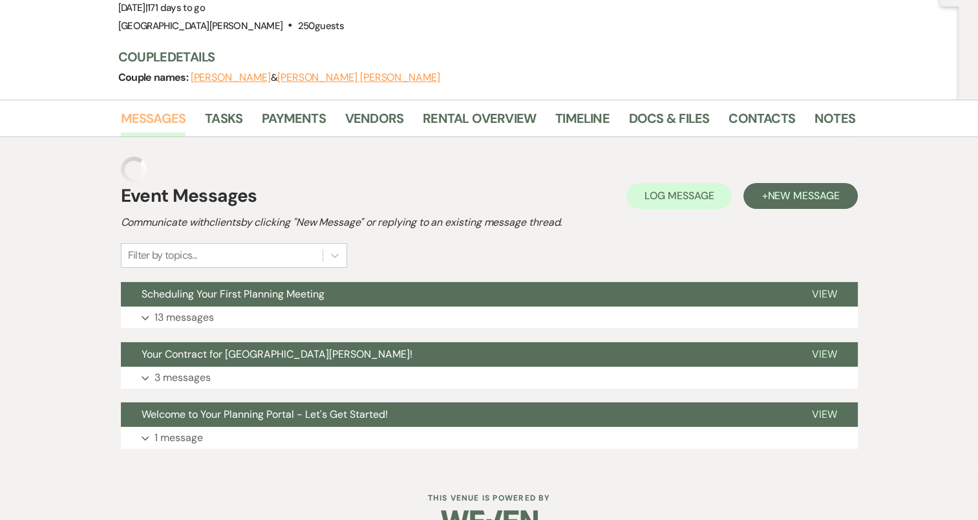
scroll to position [118, 0]
